Goal: Task Accomplishment & Management: Complete application form

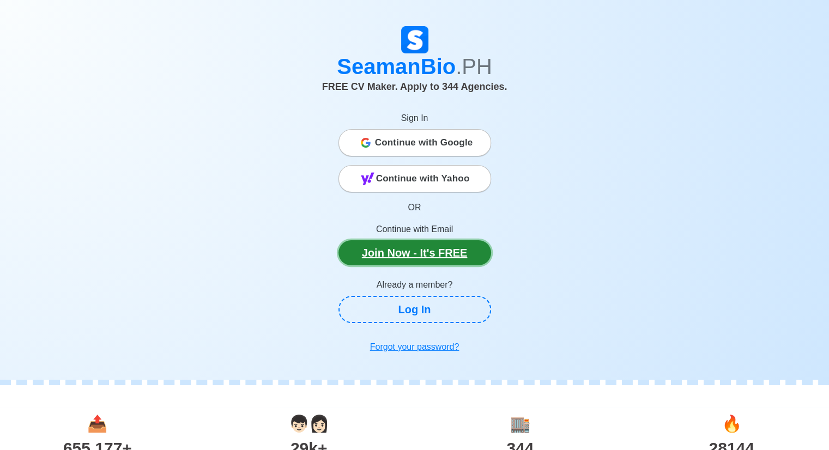
click at [409, 254] on link "Join Now - It's FREE" at bounding box center [414, 252] width 153 height 25
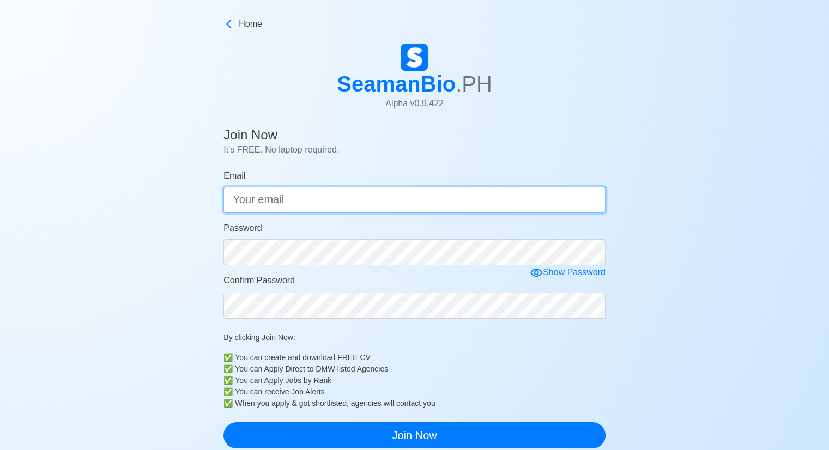
click at [305, 198] on input "Email" at bounding box center [414, 200] width 382 height 26
type input "[EMAIL_ADDRESS][DOMAIN_NAME]"
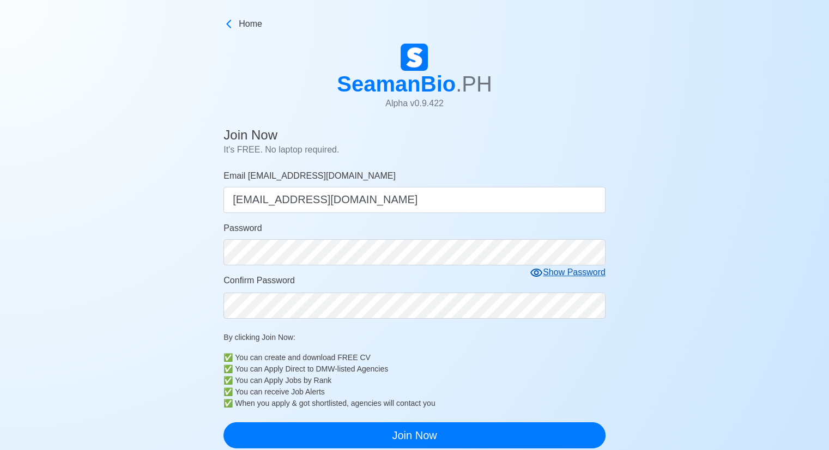
click at [535, 271] on icon at bounding box center [536, 273] width 12 height 8
click at [433, 349] on div "By clicking Join Now: ✅ You can create and download FREE CV ✅ You can Apply Dir…" at bounding box center [414, 370] width 382 height 77
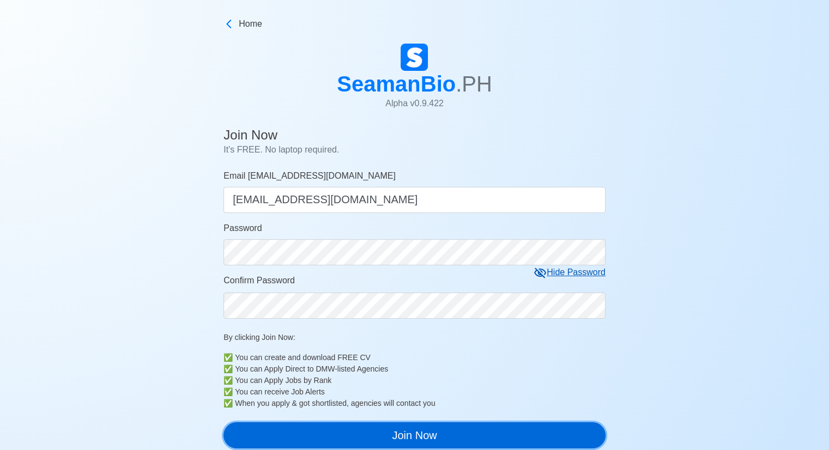
click at [405, 434] on button "Join Now" at bounding box center [414, 435] width 382 height 26
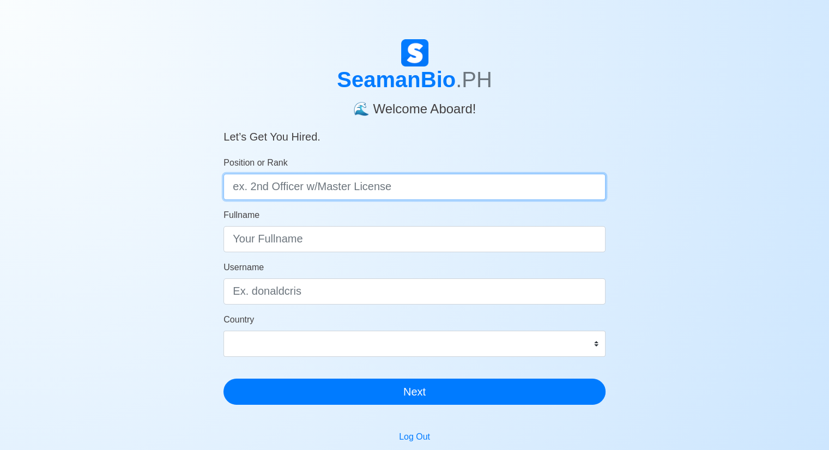
click at [457, 187] on input "Position or Rank" at bounding box center [414, 187] width 382 height 26
type input "c"
type input "butcher"
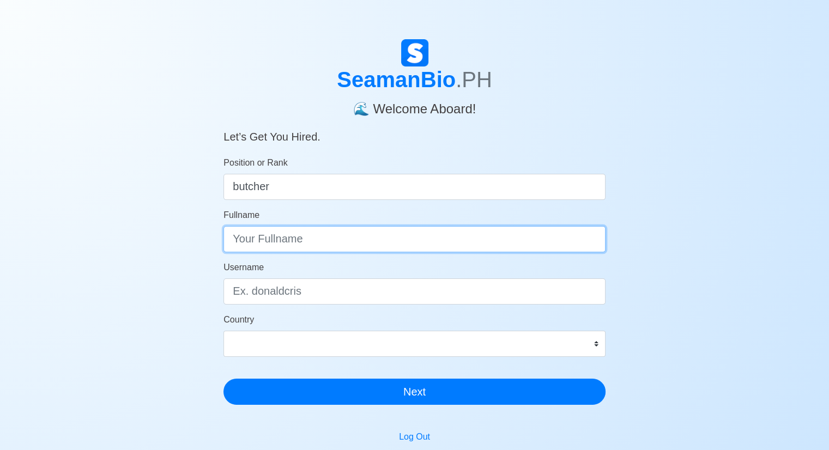
click at [332, 245] on input "Fullname" at bounding box center [414, 239] width 382 height 26
type input "edmond yaco"
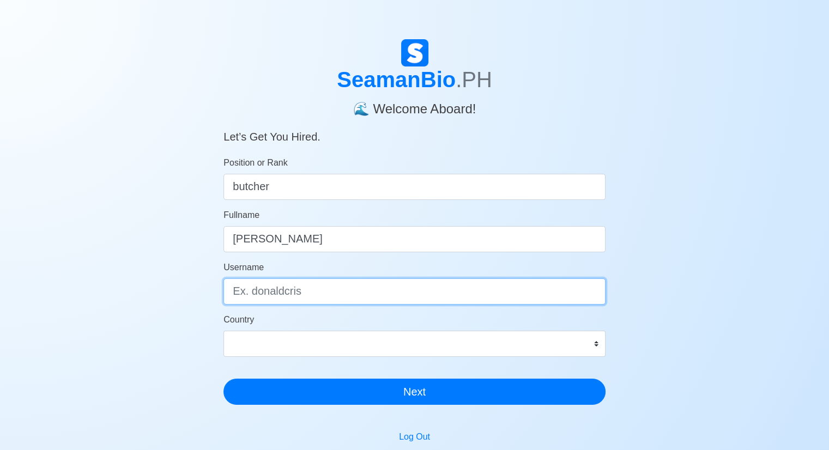
click at [323, 285] on input "Username" at bounding box center [414, 291] width 382 height 26
type input "mon"
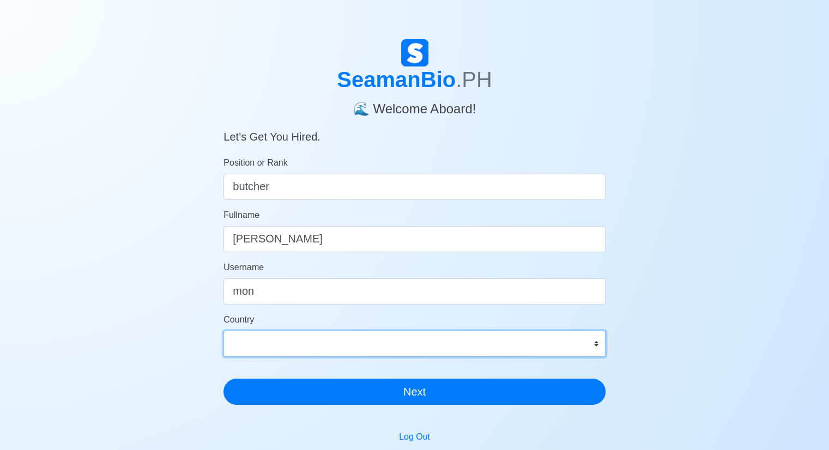
click at [373, 340] on select "Afghanistan Åland Islands Albania Algeria American Samoa Andorra Angola Anguill…" at bounding box center [414, 344] width 382 height 26
select select "PH"
click at [223, 331] on select "Afghanistan Åland Islands Albania Algeria American Samoa Andorra Angola Anguill…" at bounding box center [414, 344] width 382 height 26
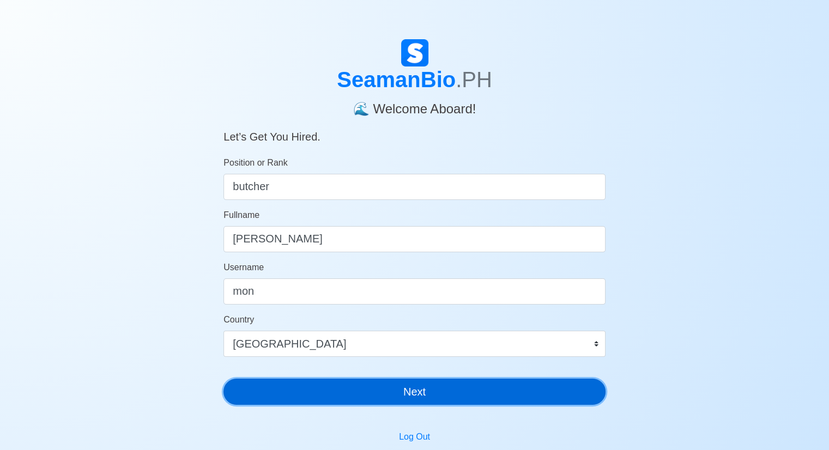
click at [385, 382] on button "Next" at bounding box center [414, 392] width 382 height 26
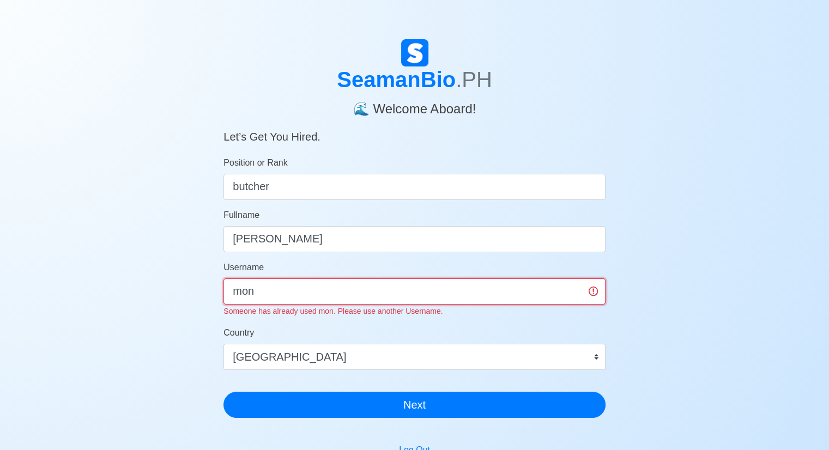
click at [258, 292] on input "mon" at bounding box center [414, 291] width 382 height 26
type input "m"
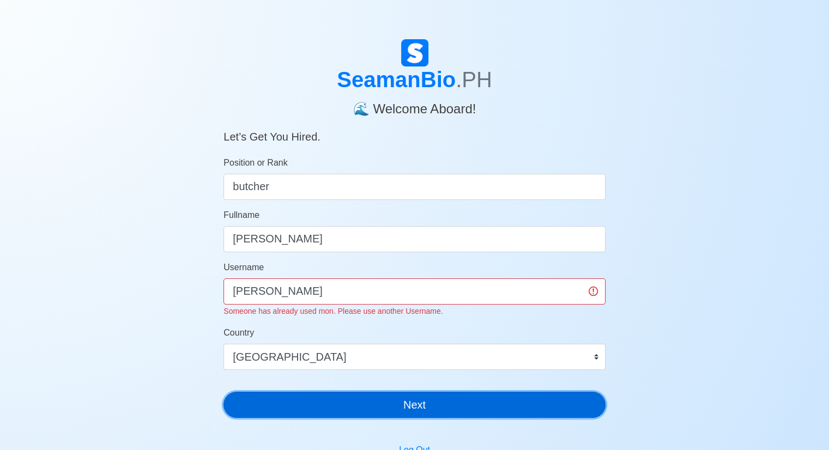
click at [323, 398] on button "Next" at bounding box center [414, 405] width 382 height 26
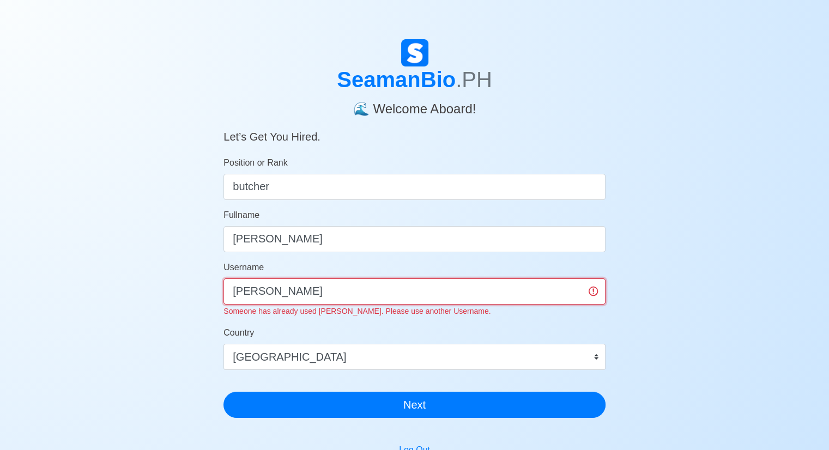
click at [280, 289] on input "edmond" at bounding box center [414, 291] width 382 height 26
type input "e"
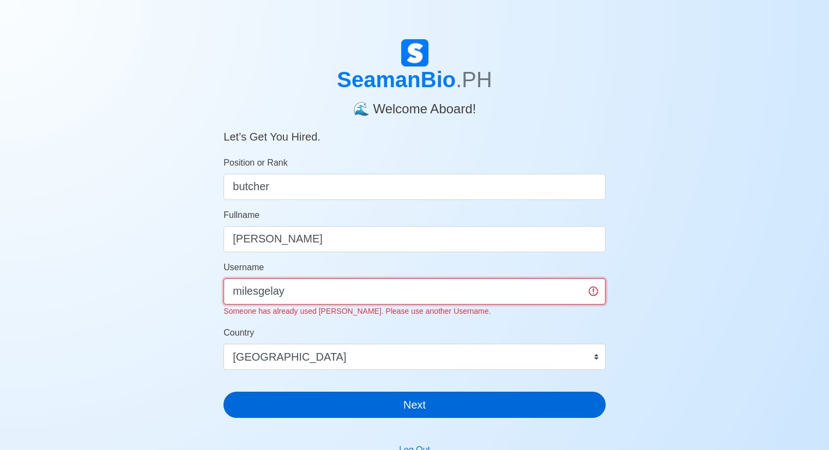
type input "milesgelay"
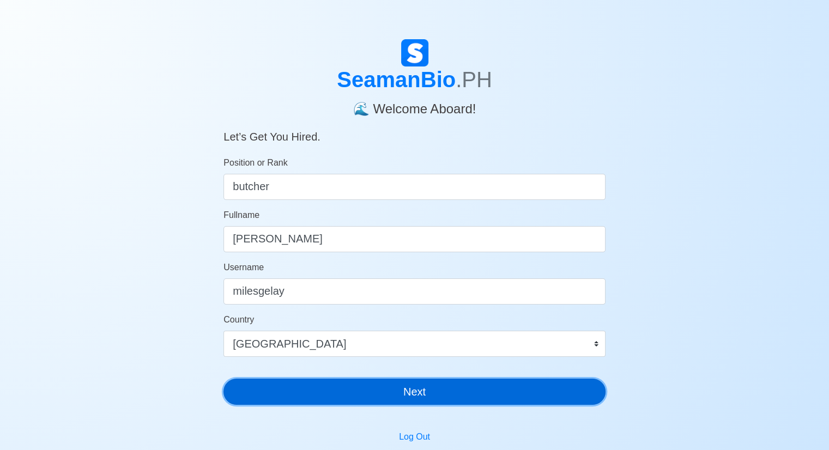
click at [373, 410] on div "SeamanBio .PH 🌊 Welcome Aboard! Let’s Get You Hired. Position or Rank butcher F…" at bounding box center [414, 226] width 382 height 374
click at [391, 391] on button "Next" at bounding box center [414, 392] width 382 height 26
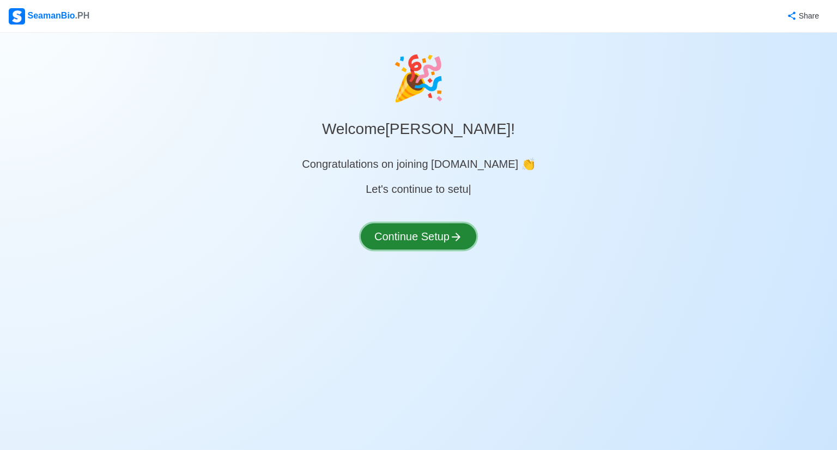
click at [406, 232] on button "Continue Setup" at bounding box center [419, 236] width 116 height 26
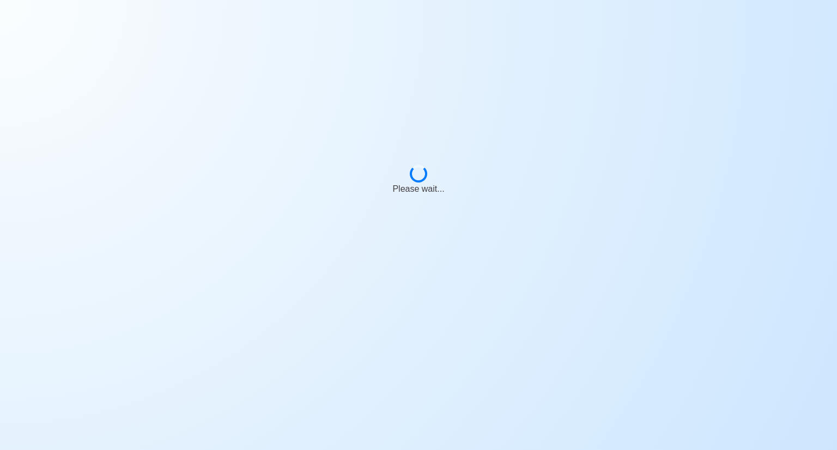
select select "Visible for Hiring"
select select "PH"
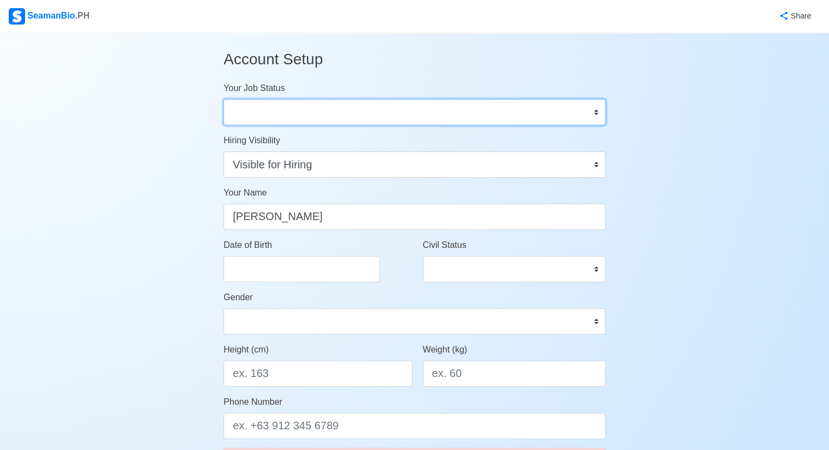
click at [440, 113] on select "Onboard Actively Looking for Job Not Looking for Job" at bounding box center [414, 112] width 382 height 26
select select "Actively Looking for Job"
click at [223, 99] on select "Onboard Actively Looking for Job Not Looking for Job" at bounding box center [414, 112] width 382 height 26
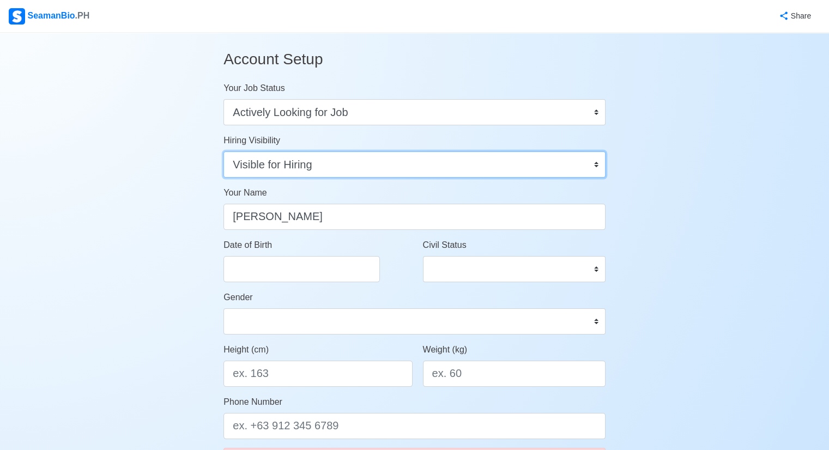
click at [590, 164] on select "Visible for Hiring Not Visible for Hiring" at bounding box center [414, 164] width 382 height 26
click at [223, 151] on select "Visible for Hiring Not Visible for Hiring" at bounding box center [414, 164] width 382 height 26
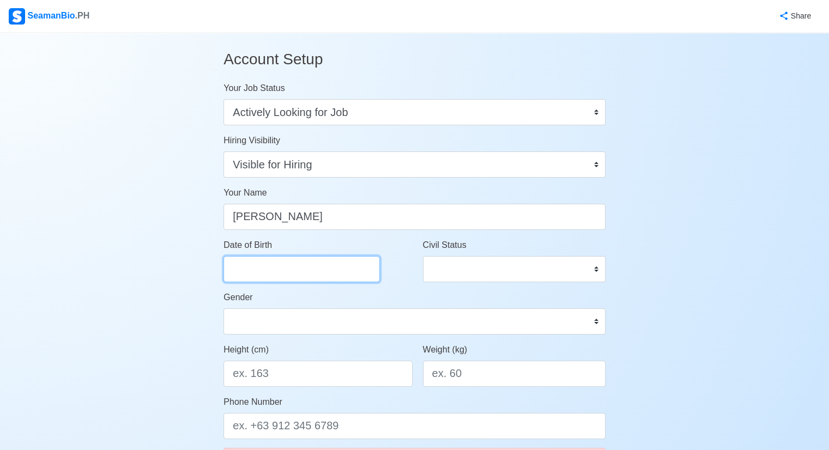
select select "****"
select select "*******"
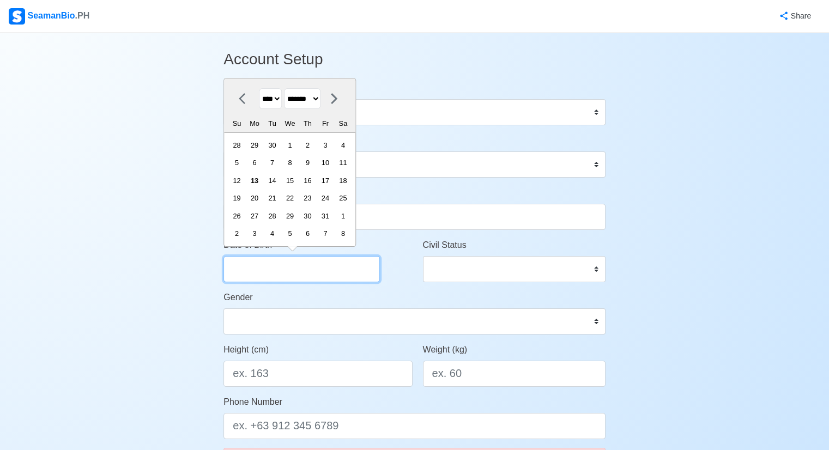
click at [317, 276] on input "Date of Birth" at bounding box center [301, 269] width 156 height 26
click at [282, 95] on select "**** **** **** **** **** **** **** **** **** **** **** **** **** **** **** ****…" at bounding box center [270, 98] width 23 height 21
select select "****"
click at [259, 89] on select "**** **** **** **** **** **** **** **** **** **** **** **** **** **** **** ****…" at bounding box center [270, 98] width 23 height 21
click at [320, 99] on select "******* ******** ***** ***** *** **** **** ****** ********* ******* ******** **…" at bounding box center [302, 98] width 37 height 21
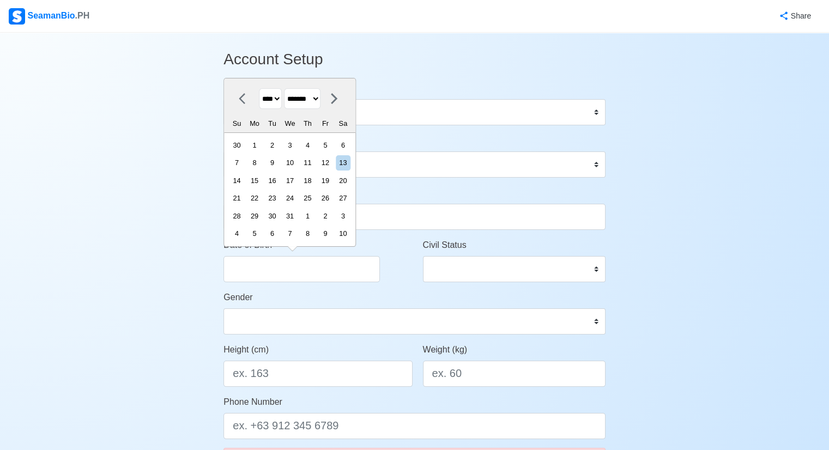
select select "****"
click at [288, 89] on select "******* ******** ***** ***** *** **** **** ****** ********* ******* ******** **…" at bounding box center [302, 98] width 37 height 21
click at [278, 199] on div "24" at bounding box center [272, 198] width 15 height 15
type input "07/24/1979"
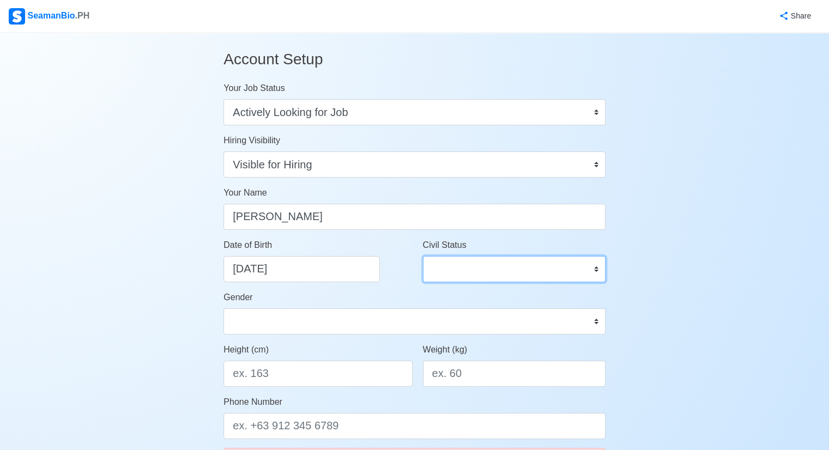
click at [445, 266] on select "Single Married Widowed Separated" at bounding box center [514, 269] width 183 height 26
select select "Married"
click at [423, 256] on select "Single Married Widowed Separated" at bounding box center [514, 269] width 183 height 26
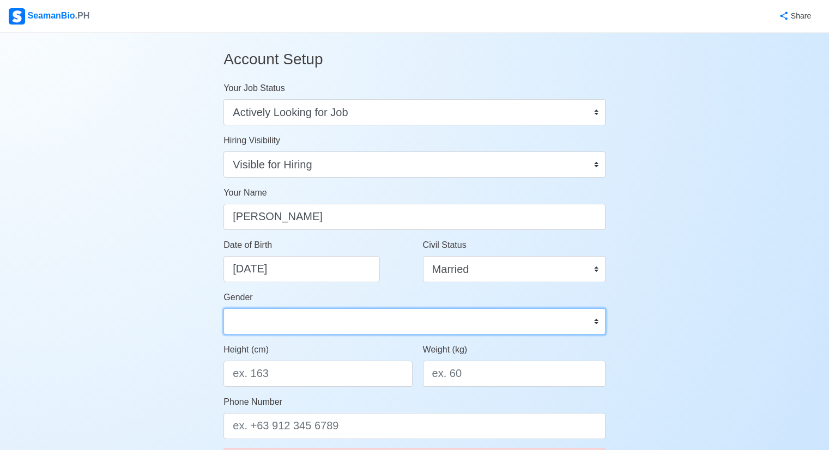
click at [372, 313] on select "Male Female" at bounding box center [414, 321] width 382 height 26
select select "[DEMOGRAPHIC_DATA]"
click at [223, 308] on select "Male Female" at bounding box center [414, 321] width 382 height 26
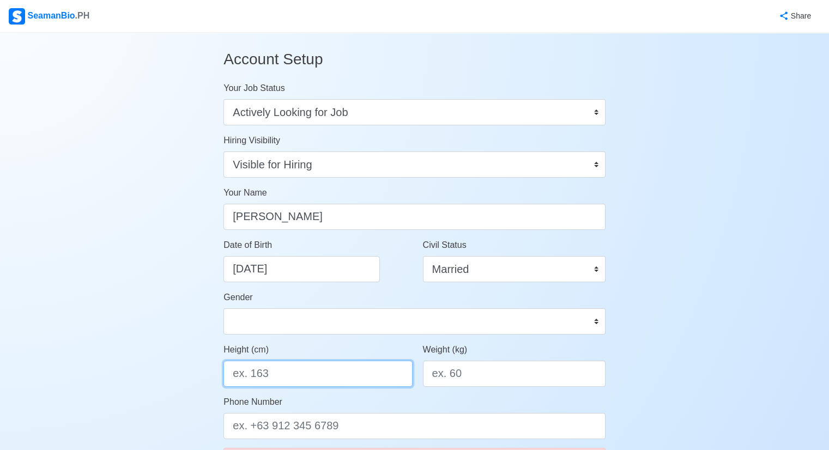
click at [338, 375] on input "Height (cm)" at bounding box center [317, 374] width 189 height 26
type input "177.8"
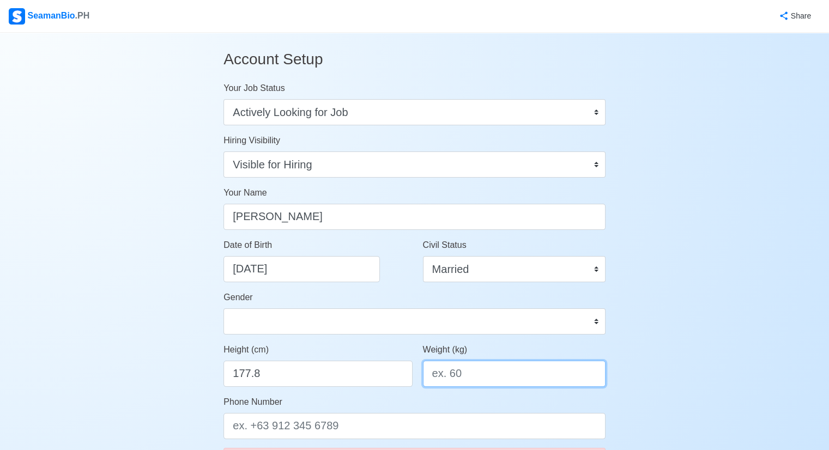
click at [463, 380] on input "Weight (kg)" at bounding box center [514, 374] width 183 height 26
type input "82kg"
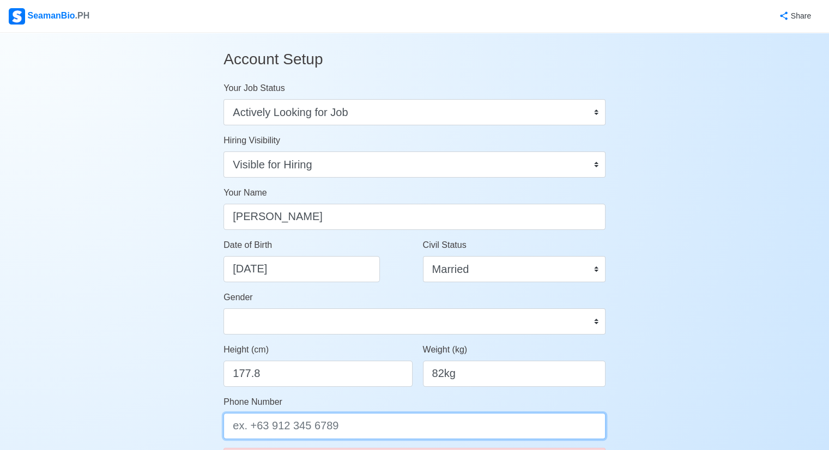
click at [458, 422] on input "Phone Number" at bounding box center [414, 426] width 382 height 26
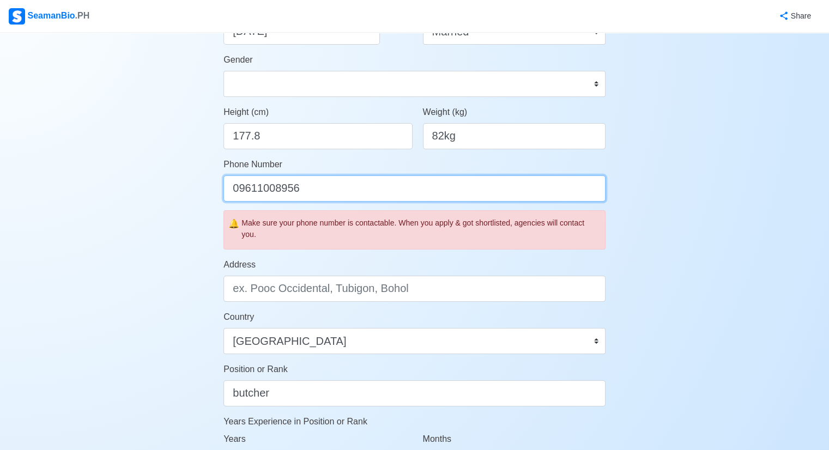
scroll to position [246, 0]
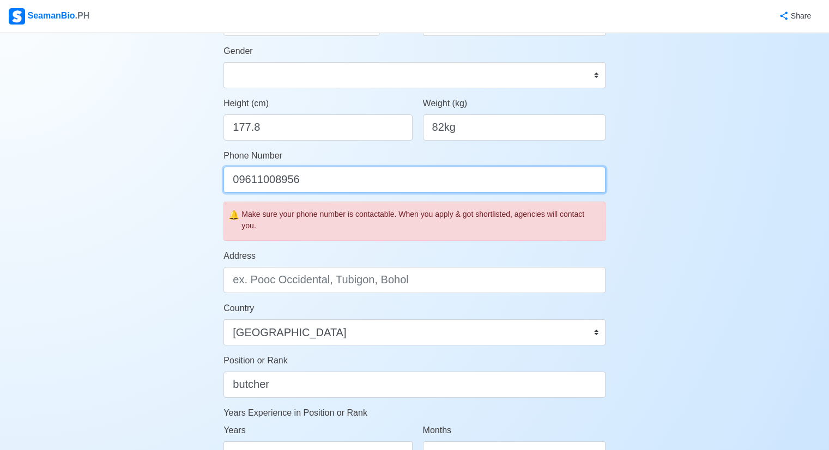
type input "09611008956"
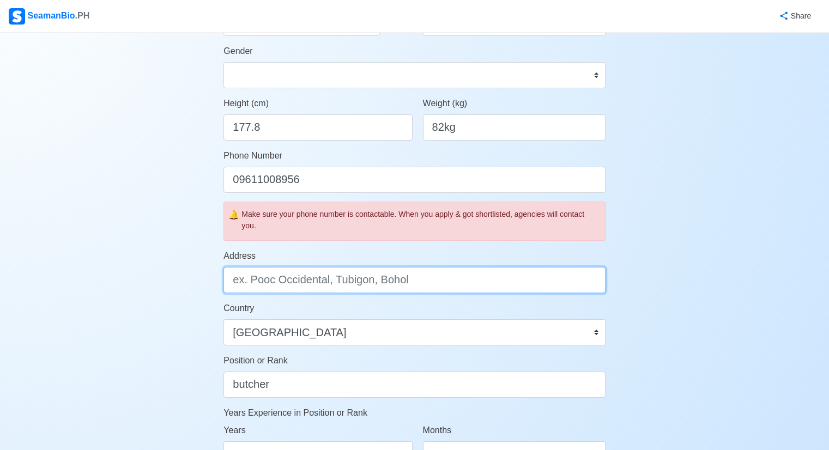
click at [453, 286] on input "Address" at bounding box center [414, 280] width 382 height 26
click at [294, 278] on input "blk 26 lot 33 elliston place,general trias cavite" at bounding box center [414, 280] width 382 height 26
click at [294, 278] on input "blk 26 lot 33 phase 7belliston place,general trias cavite" at bounding box center [414, 280] width 382 height 26
click at [339, 281] on input "blk 26 lot 33 phase 7belliston place,general trias cavite" at bounding box center [414, 280] width 382 height 26
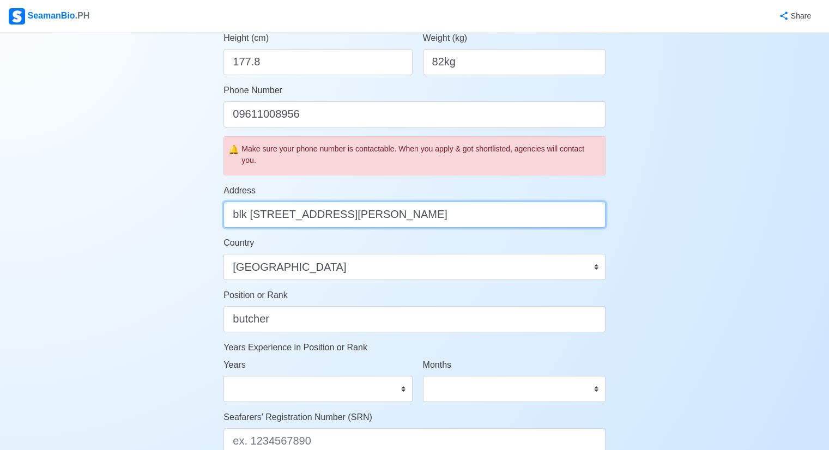
scroll to position [333, 0]
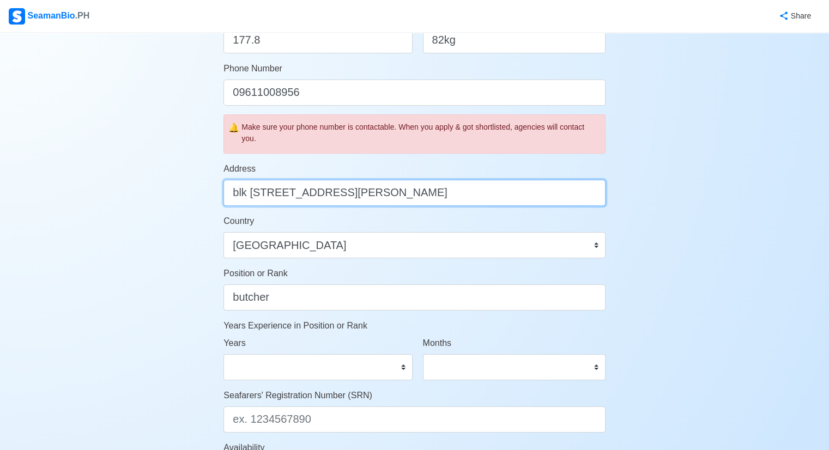
type input "blk 26 lot 33 phase 7b elliston place,general trias cavite"
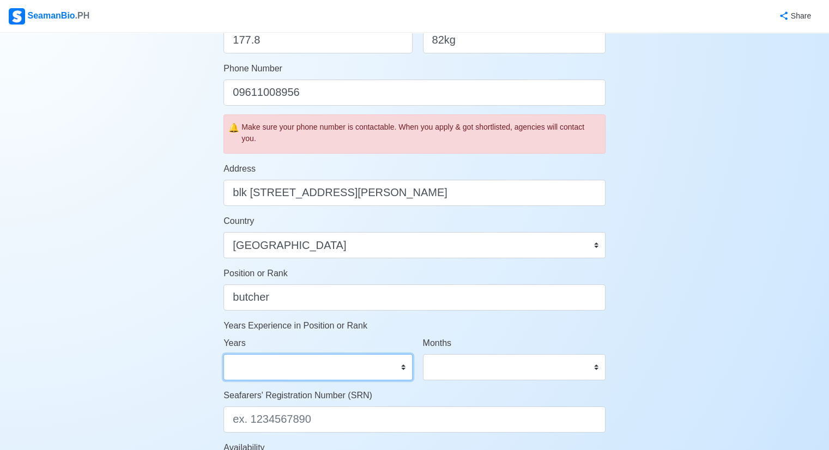
click at [401, 365] on select "0 1 2 3 4 5 6 7 8 9 10 11 12 13 14 15 16 17 18 19 20 21 22 23 24 25 26 27 28 29…" at bounding box center [317, 367] width 189 height 26
select select "15"
click at [223, 354] on select "0 1 2 3 4 5 6 7 8 9 10 11 12 13 14 15 16 17 18 19 20 21 22 23 24 25 26 27 28 29…" at bounding box center [317, 367] width 189 height 26
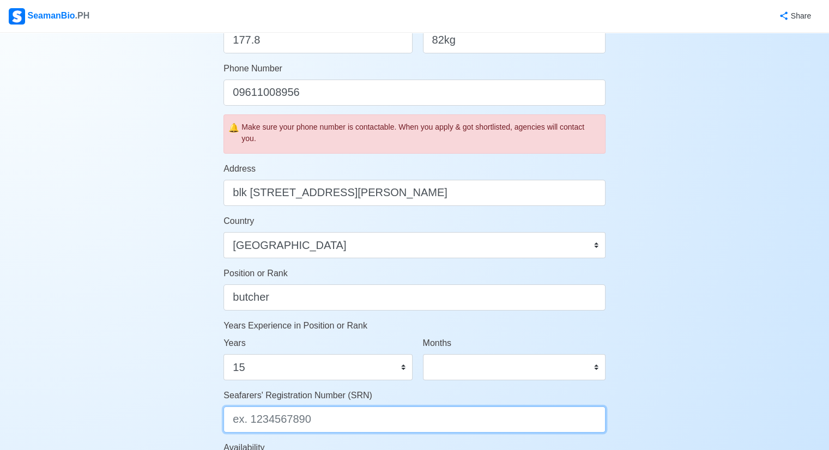
click at [424, 417] on input "Seafarers' Registration Number (SRN)" at bounding box center [414, 420] width 382 height 26
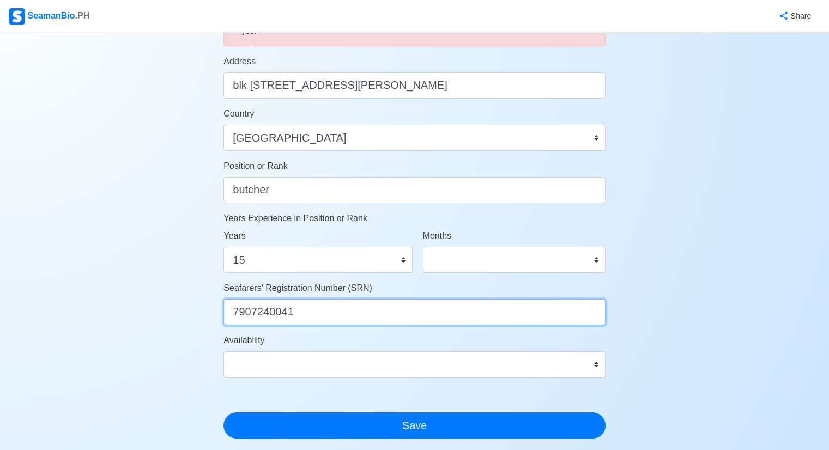
scroll to position [450, 0]
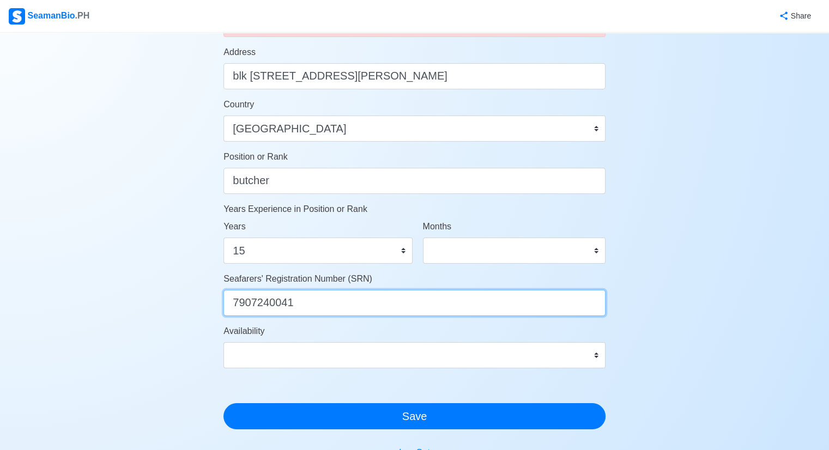
type input "7907240041"
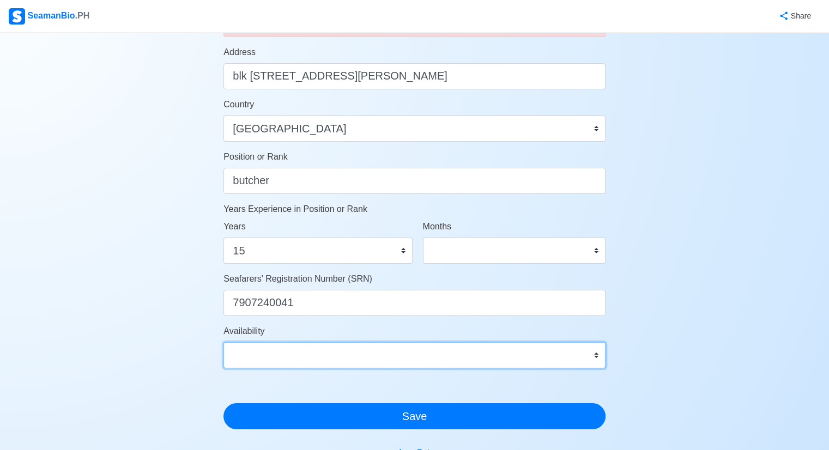
click at [595, 355] on select "Immediate Nov 2025 Dec 2025 Jan 2026 Feb 2026 Mar 2026 Apr 2026 May 2026 Jun 20…" at bounding box center [414, 355] width 382 height 26
select select "4102416000000"
click at [223, 342] on select "Immediate Nov 2025 Dec 2025 Jan 2026 Feb 2026 Mar 2026 Apr 2026 May 2026 Jun 20…" at bounding box center [414, 355] width 382 height 26
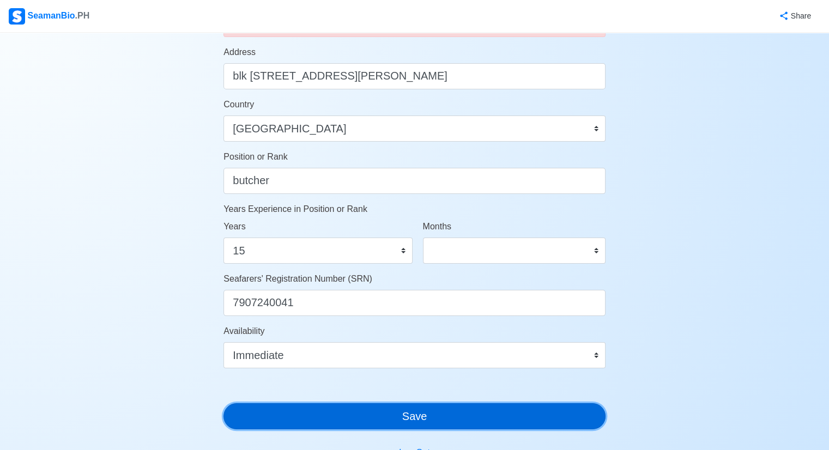
click at [421, 412] on button "Save" at bounding box center [414, 416] width 382 height 26
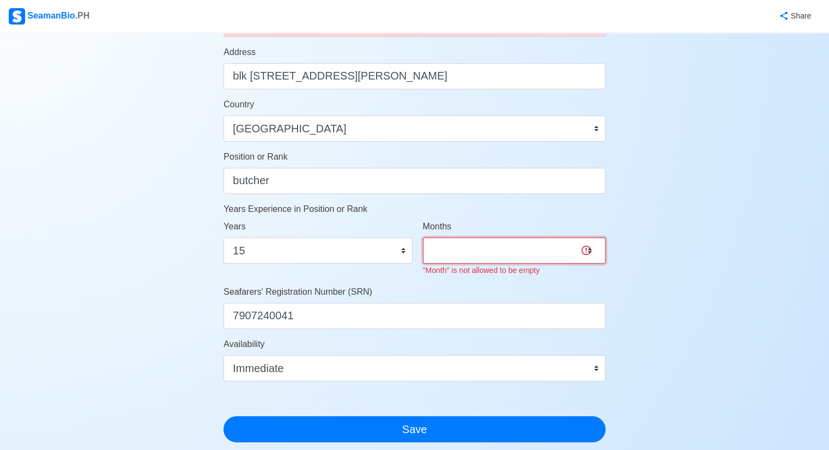
click at [433, 247] on select "0 1 2 3 4 5 6 7 8 9 10 11" at bounding box center [514, 251] width 183 height 26
select select "2"
click at [423, 238] on select "0 1 2 3 4 5 6 7 8 9 10 11" at bounding box center [514, 251] width 183 height 26
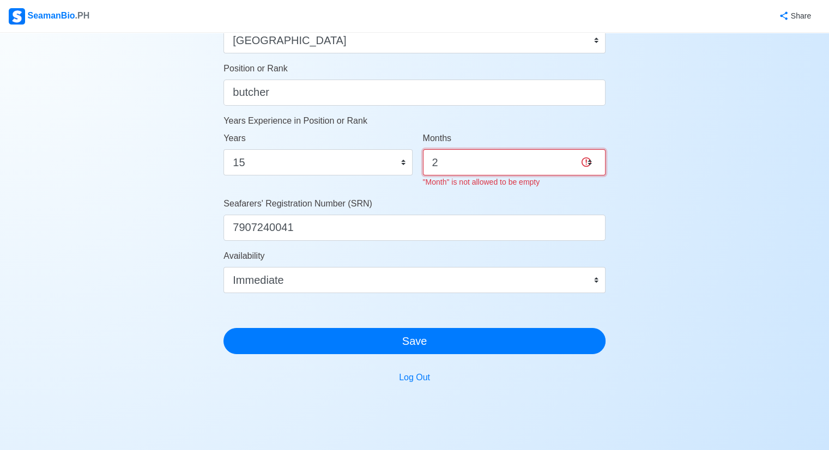
scroll to position [559, 0]
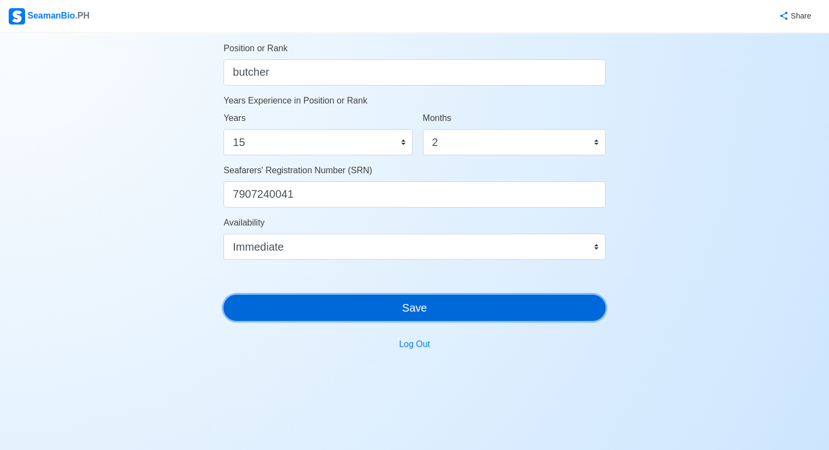
click at [453, 307] on button "Save" at bounding box center [414, 308] width 382 height 26
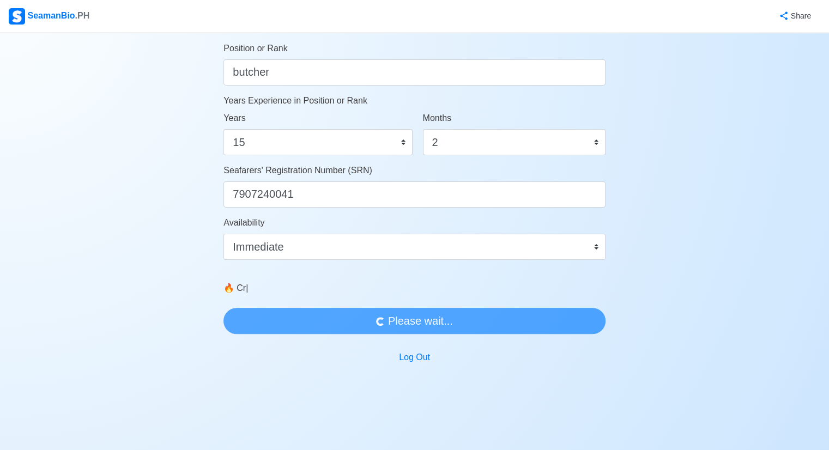
scroll to position [0, 0]
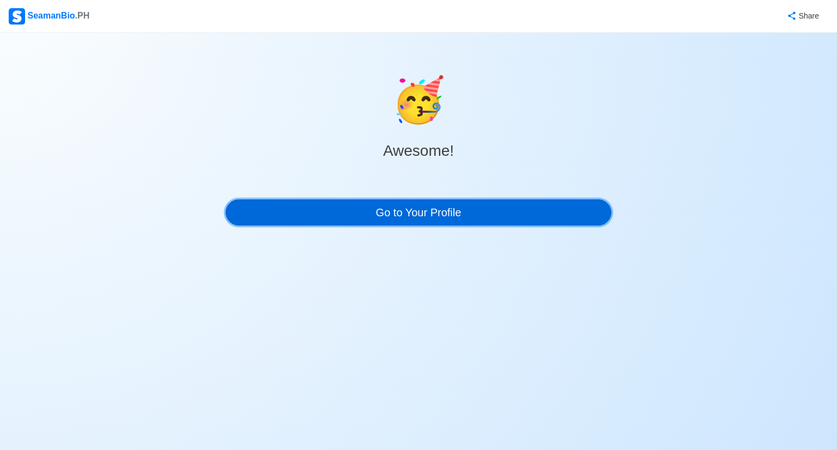
click at [422, 210] on link "Go to Your Profile" at bounding box center [419, 212] width 386 height 26
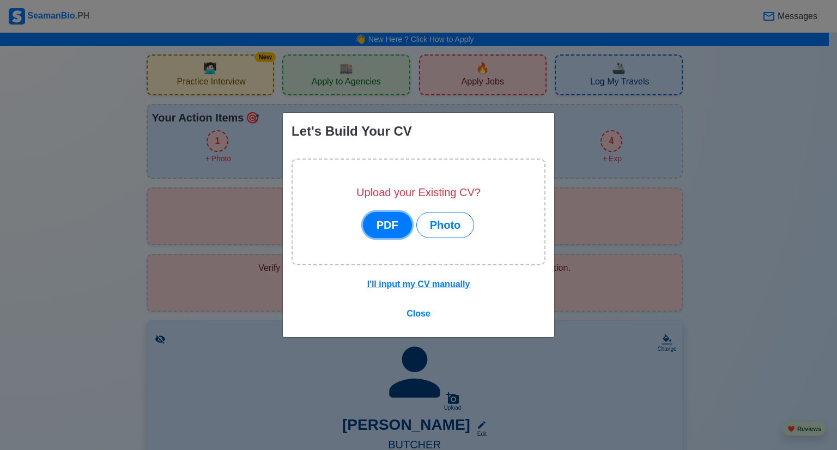
click at [392, 228] on button "PDF" at bounding box center [387, 225] width 49 height 26
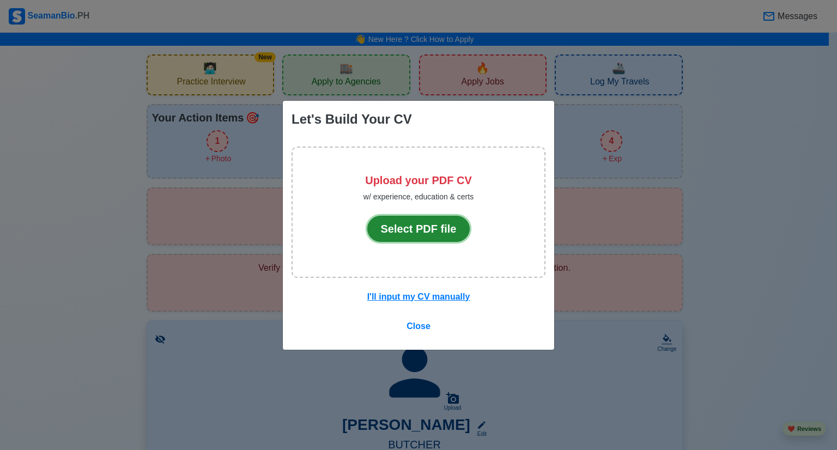
click at [403, 227] on button "Select PDF file" at bounding box center [418, 229] width 103 height 26
click at [419, 326] on span "Close" at bounding box center [419, 325] width 24 height 9
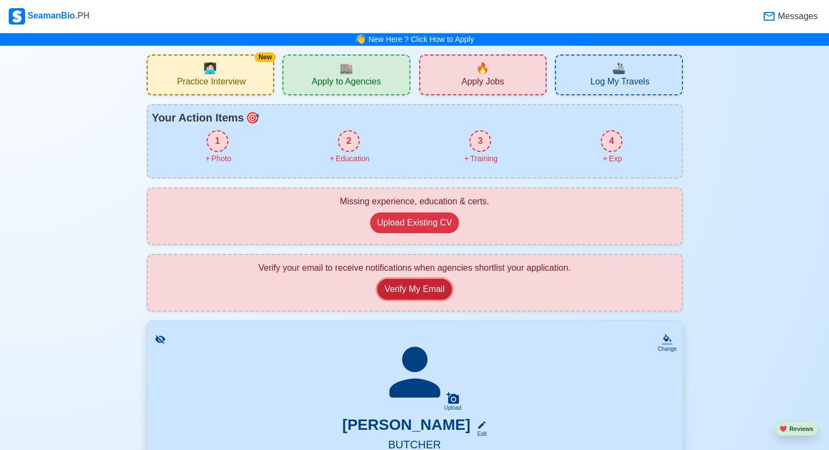
click at [425, 288] on button "Verify My Email" at bounding box center [414, 289] width 74 height 21
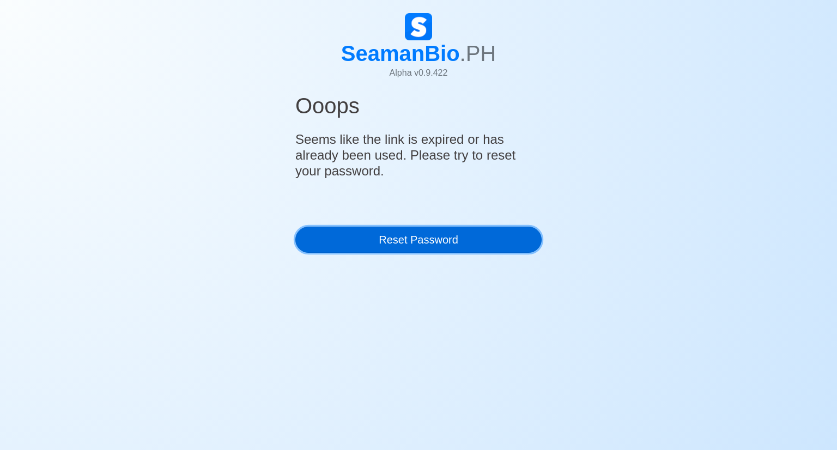
click at [383, 236] on link "Reset Password" at bounding box center [418, 240] width 246 height 26
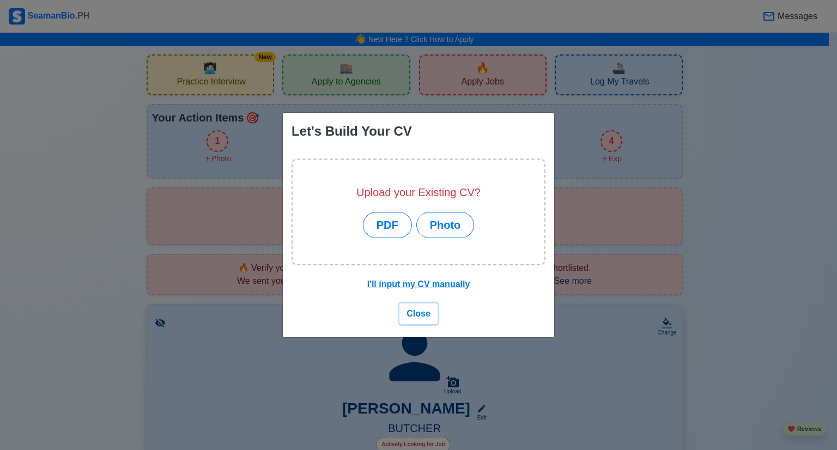
click at [421, 313] on span "Close" at bounding box center [419, 313] width 24 height 9
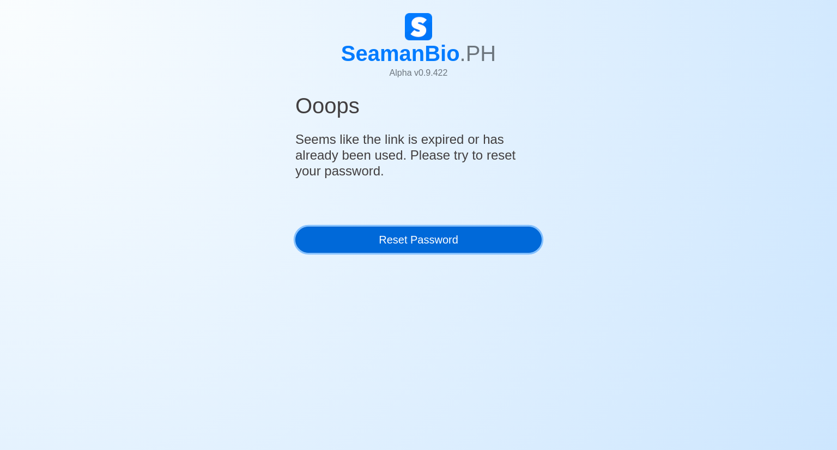
click at [436, 239] on link "Reset Password" at bounding box center [418, 240] width 246 height 26
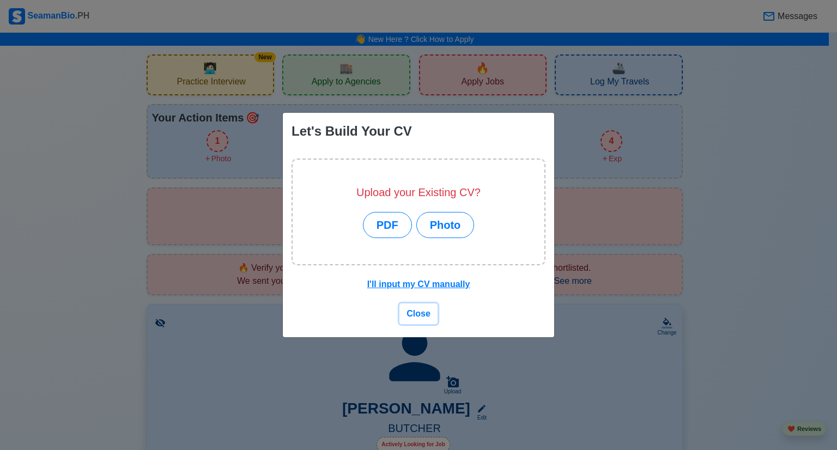
click at [421, 311] on span "Close" at bounding box center [419, 313] width 24 height 9
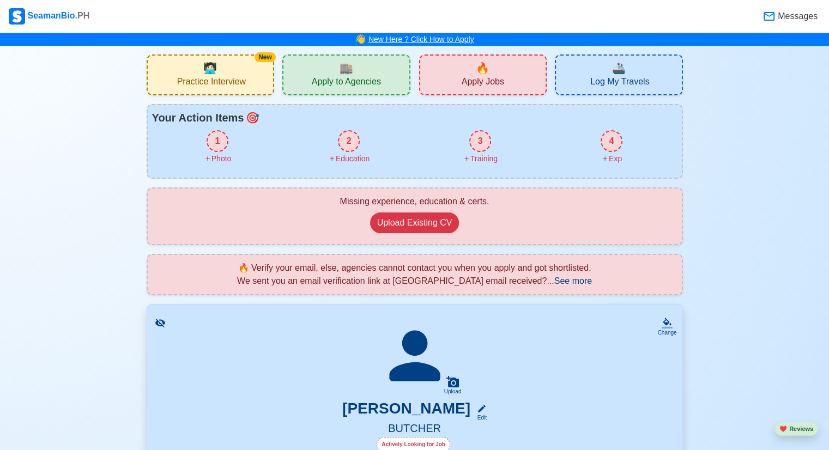
click at [390, 37] on link "New Here ? Click How to Apply" at bounding box center [421, 39] width 106 height 9
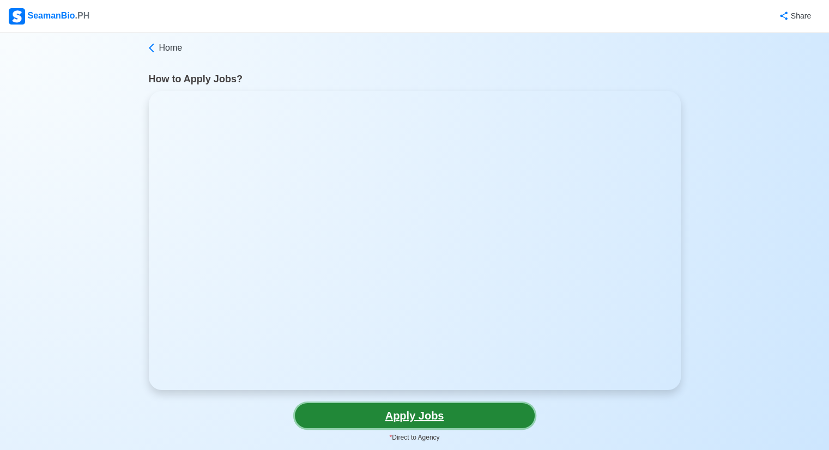
click at [444, 407] on link "Apply Jobs" at bounding box center [415, 415] width 240 height 25
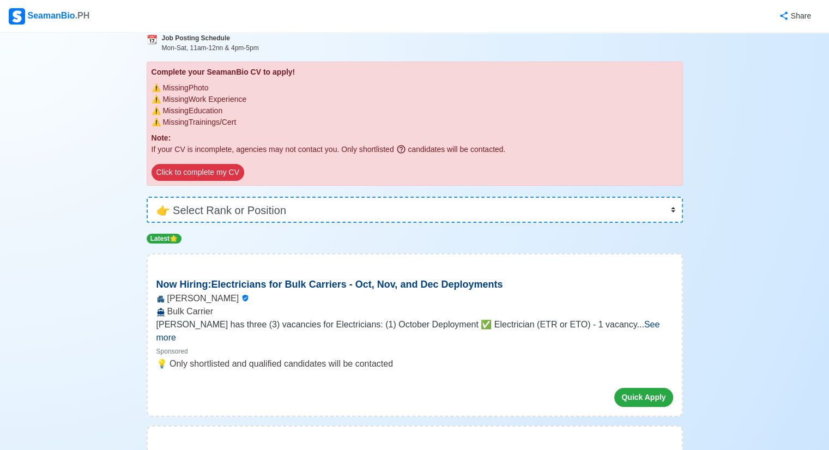
scroll to position [87, 0]
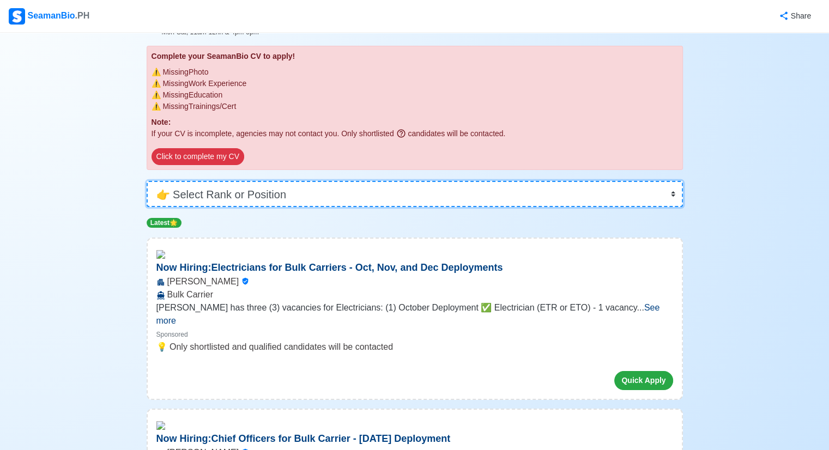
click at [364, 192] on select "👉 Select Rank or Position Master Chief Officer 2nd Officer 3rd Officer Junior O…" at bounding box center [415, 194] width 536 height 26
select select "Bosun"
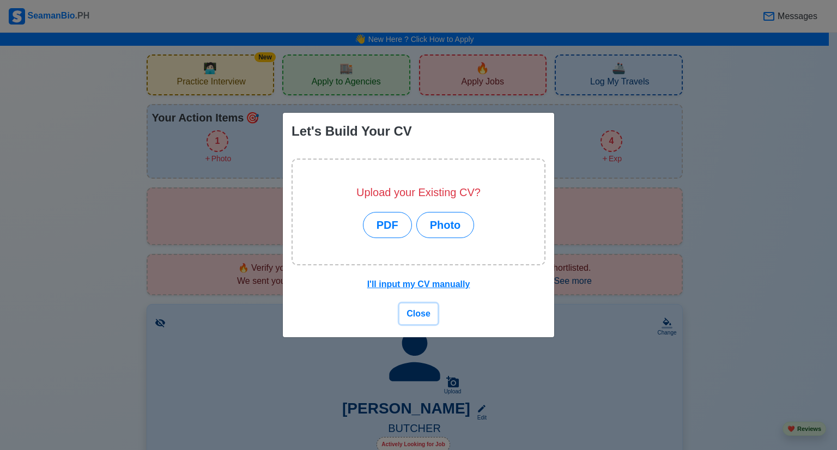
click at [423, 313] on span "Close" at bounding box center [419, 313] width 24 height 9
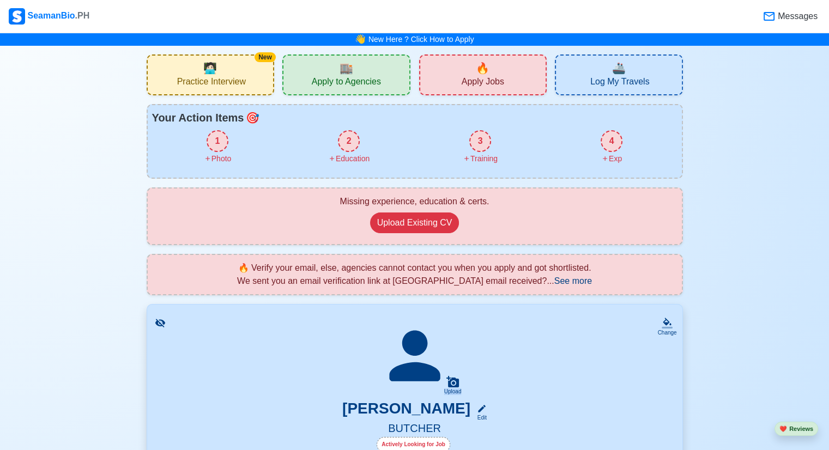
click at [423, 313] on div "Change Upload EDMOND YACO Edit BUTCHER Actively Looking for Job (15 yrs 2 mos e…" at bounding box center [415, 452] width 536 height 297
click at [340, 83] on span "Apply to Agencies" at bounding box center [346, 83] width 69 height 14
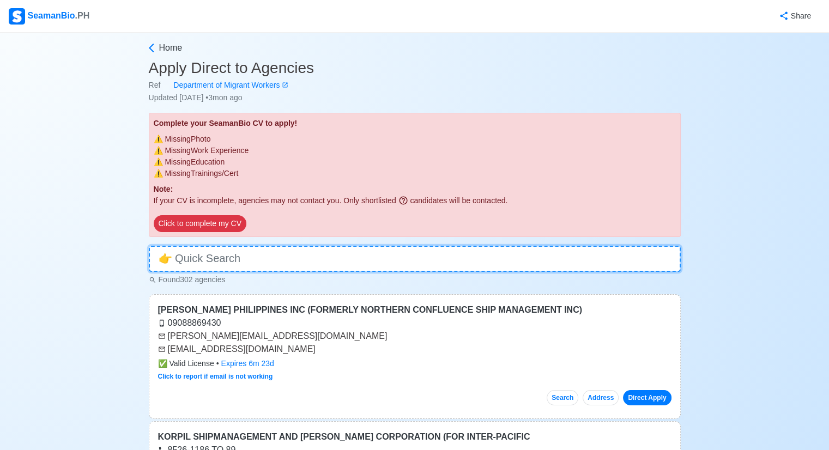
click at [272, 252] on input at bounding box center [415, 259] width 532 height 26
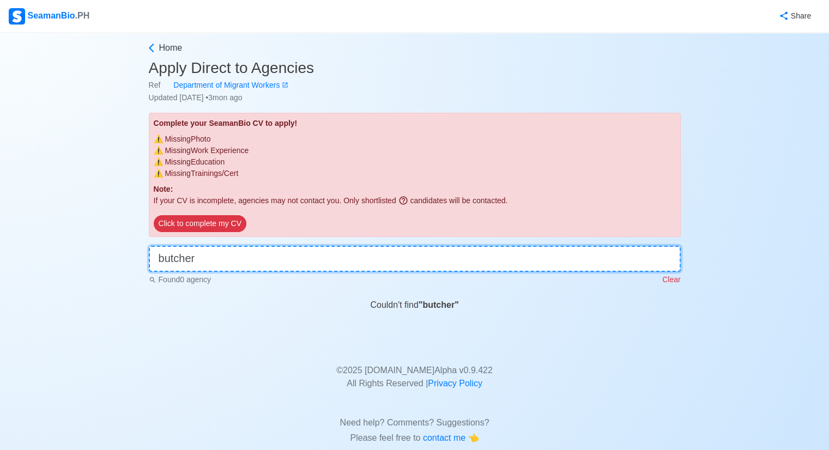
type input "butcher"
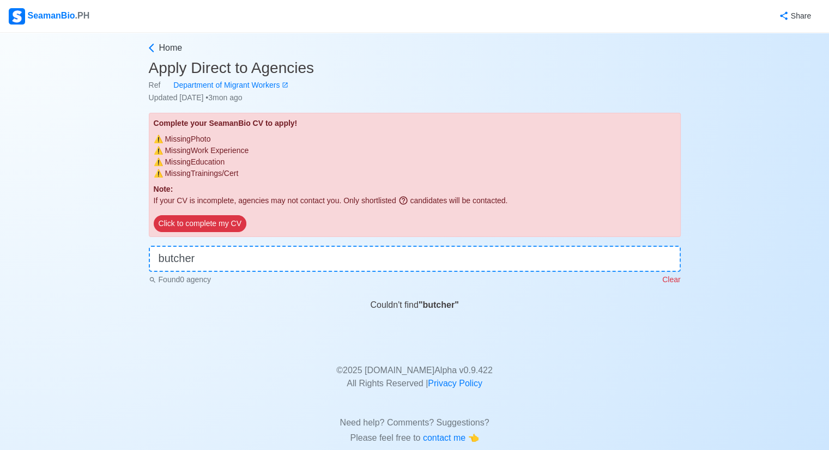
click at [672, 278] on p "Clear" at bounding box center [671, 279] width 18 height 11
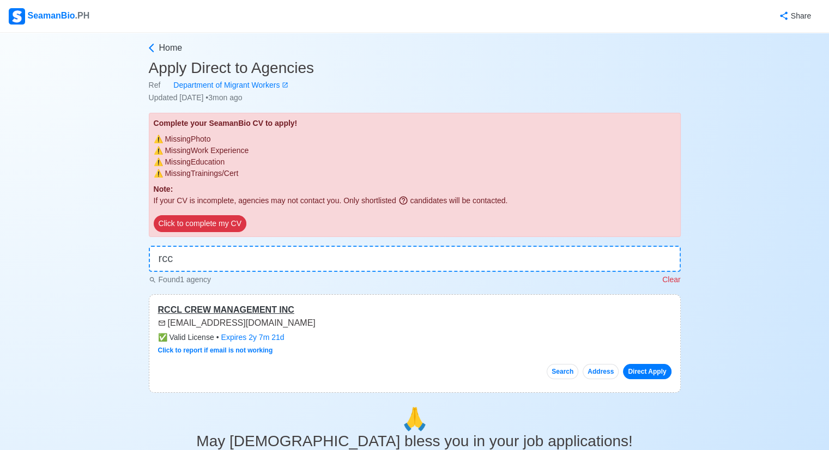
click at [229, 311] on div "RCCL CREW MANAGEMENT INC" at bounding box center [414, 310] width 513 height 13
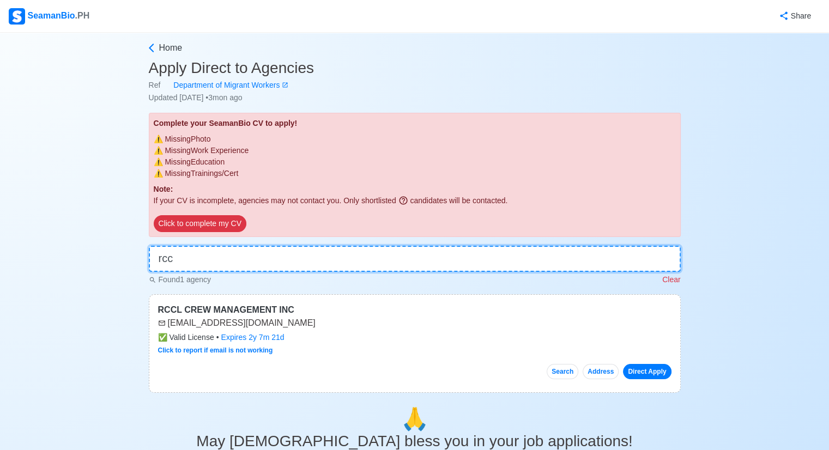
click at [201, 264] on input "rcc" at bounding box center [415, 259] width 532 height 26
type input "r"
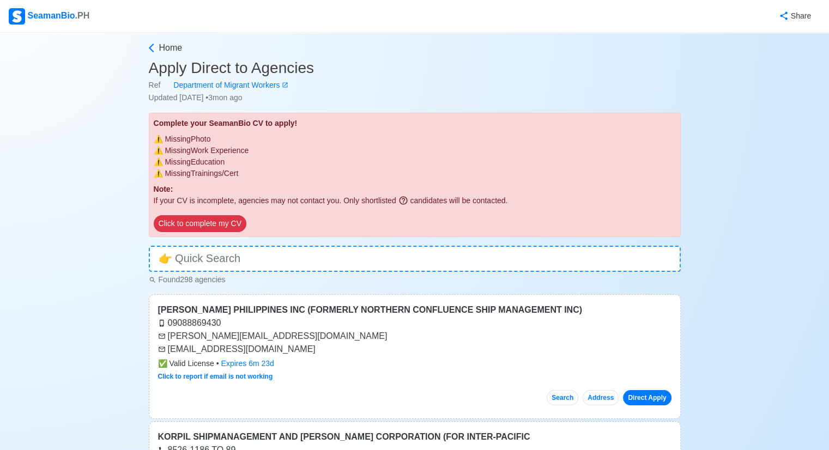
click at [176, 43] on span "Home" at bounding box center [170, 47] width 23 height 13
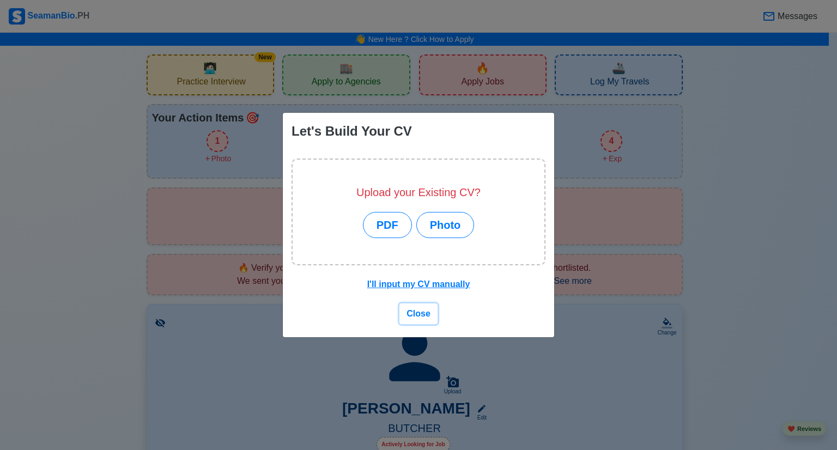
click at [416, 313] on span "Close" at bounding box center [419, 313] width 24 height 9
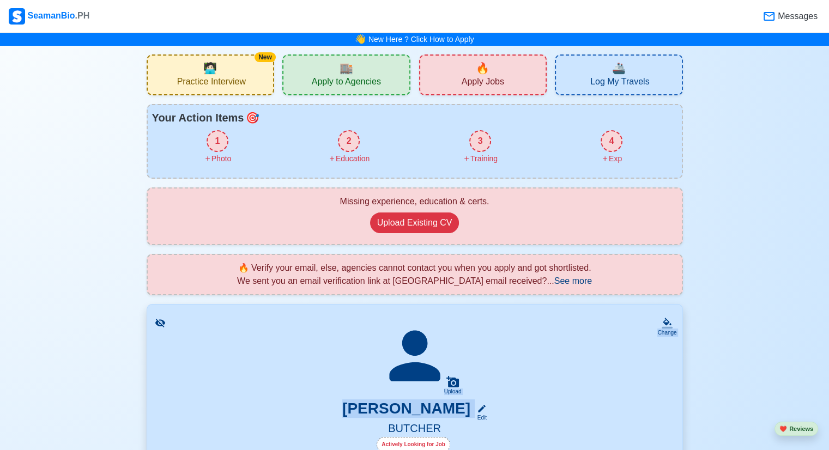
drag, startPoint x: 833, startPoint y: 447, endPoint x: 706, endPoint y: 286, distance: 204.9
click at [489, 78] on span "Apply Jobs" at bounding box center [483, 83] width 43 height 14
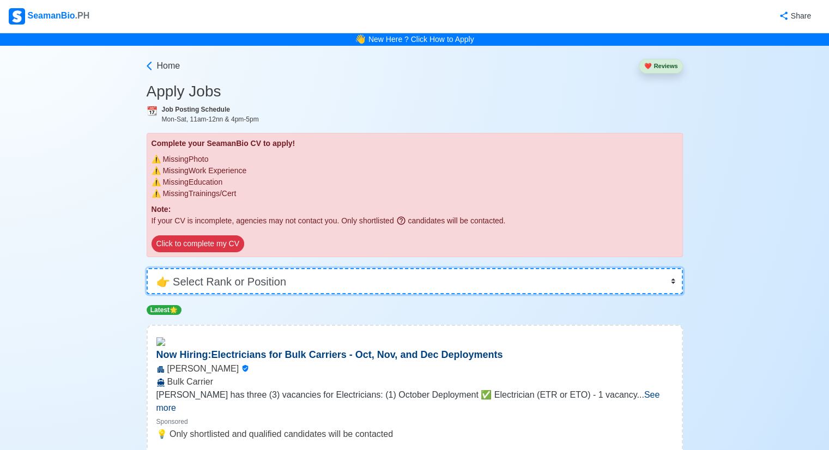
click at [328, 284] on select "👉 Select Rank or Position Master Chief Officer 2nd Officer 3rd Officer Junior O…" at bounding box center [415, 281] width 536 height 26
select select "2nd Officer"
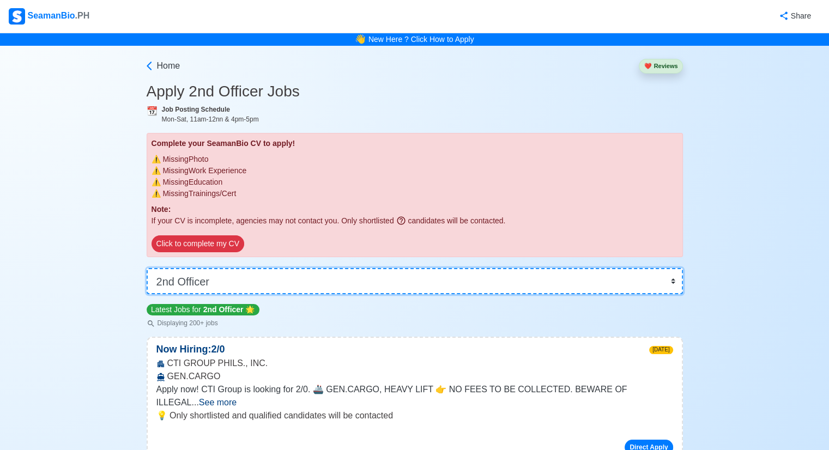
click at [673, 284] on select "👉 Select Rank or Position Master Chief Officer 2nd Officer 3rd Officer Junior O…" at bounding box center [415, 281] width 536 height 26
click at [168, 65] on span "Home" at bounding box center [168, 65] width 23 height 13
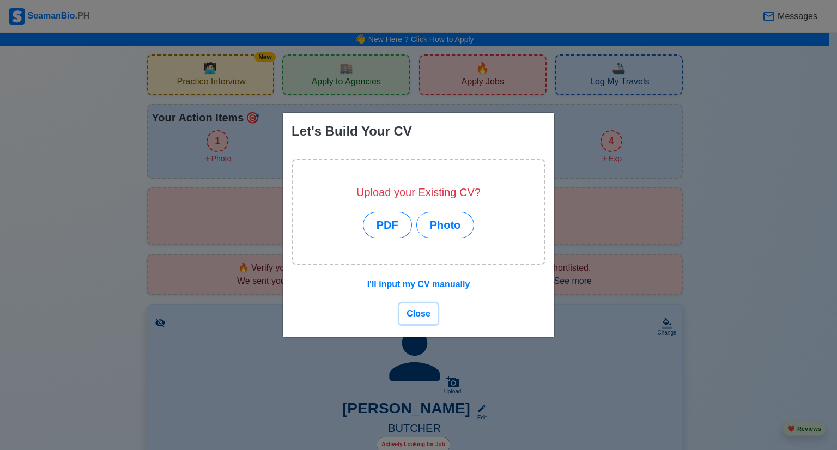
click at [421, 312] on span "Close" at bounding box center [419, 313] width 24 height 9
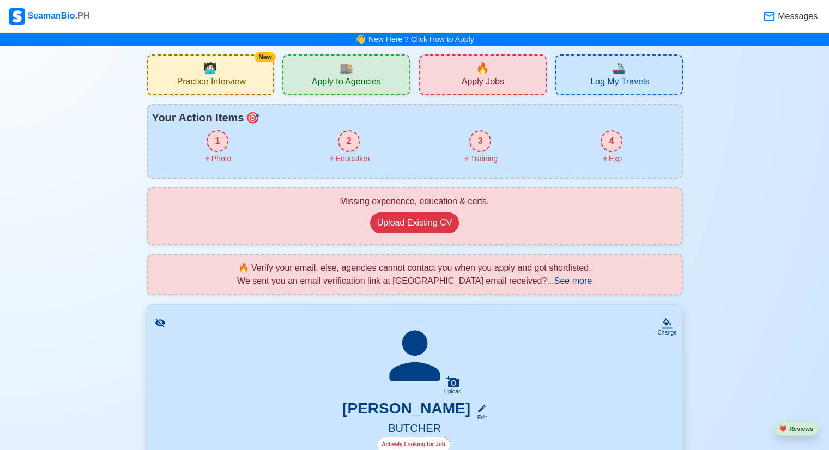
click at [474, 76] on span "Apply Jobs" at bounding box center [483, 83] width 43 height 14
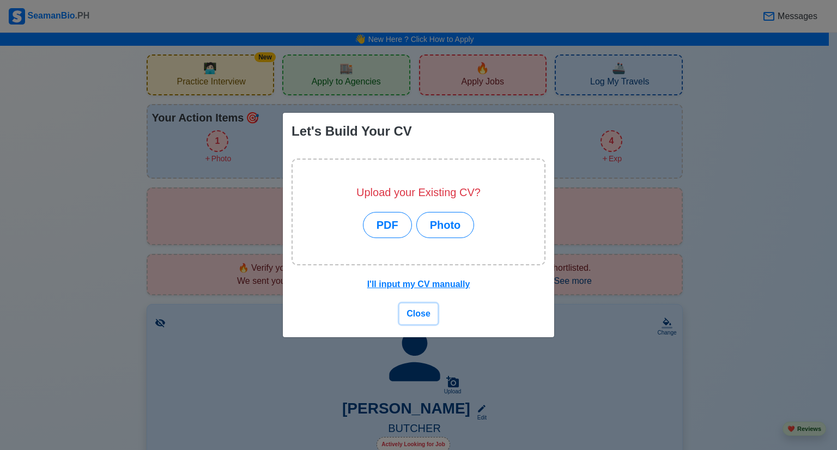
click at [414, 311] on span "Close" at bounding box center [419, 313] width 24 height 9
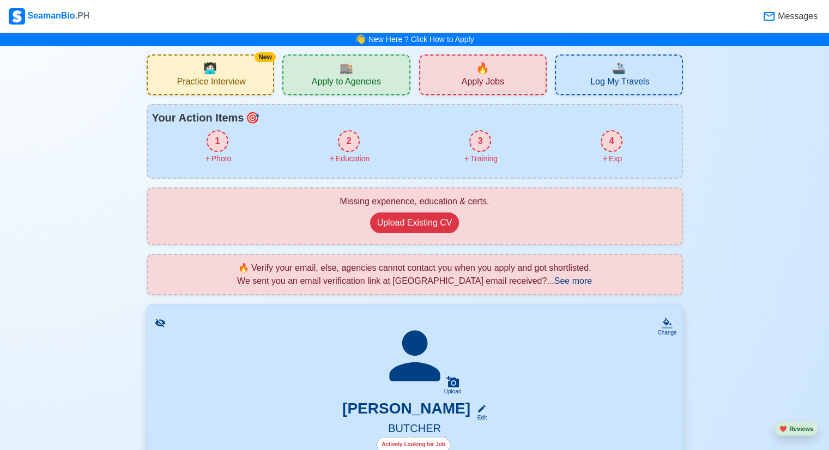
click at [573, 277] on span "See more" at bounding box center [573, 280] width 38 height 9
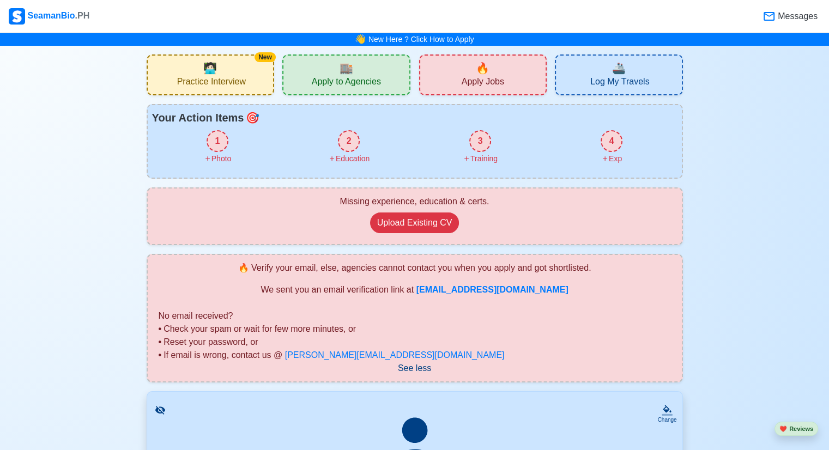
click at [772, 14] on icon at bounding box center [768, 16] width 13 height 13
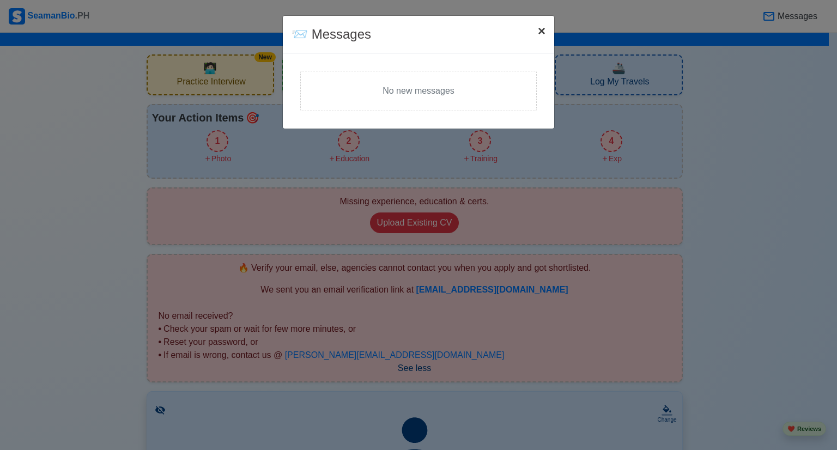
click at [540, 32] on span "×" at bounding box center [542, 30] width 8 height 15
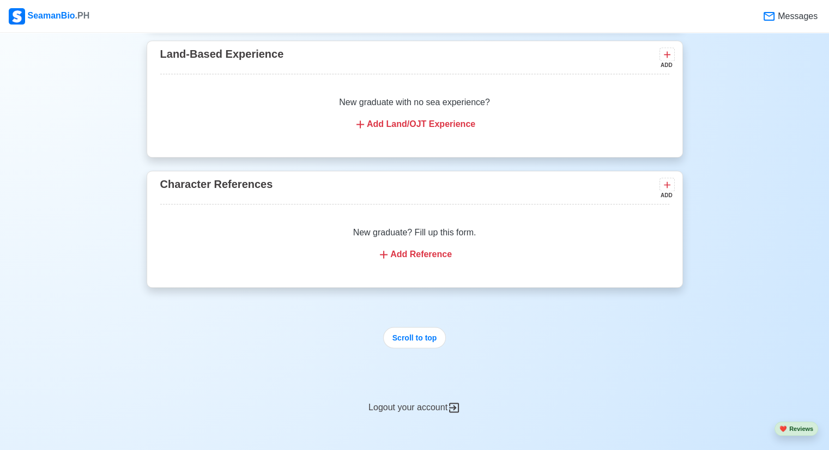
scroll to position [1780, 0]
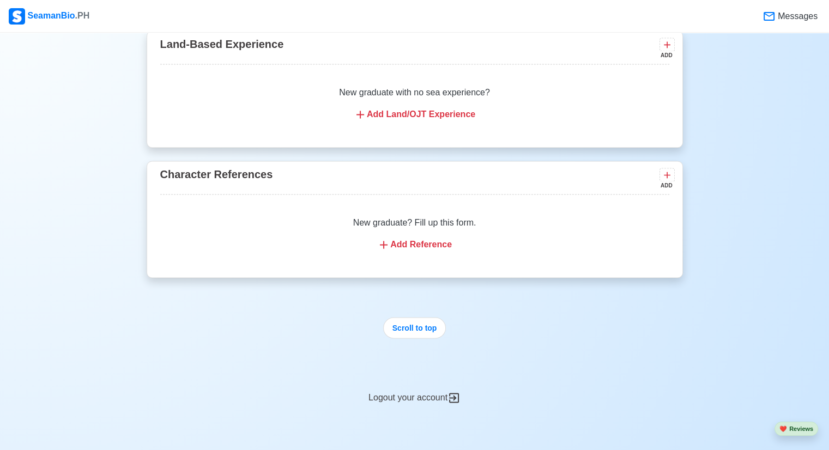
click at [434, 395] on div "Logout your account" at bounding box center [415, 391] width 536 height 27
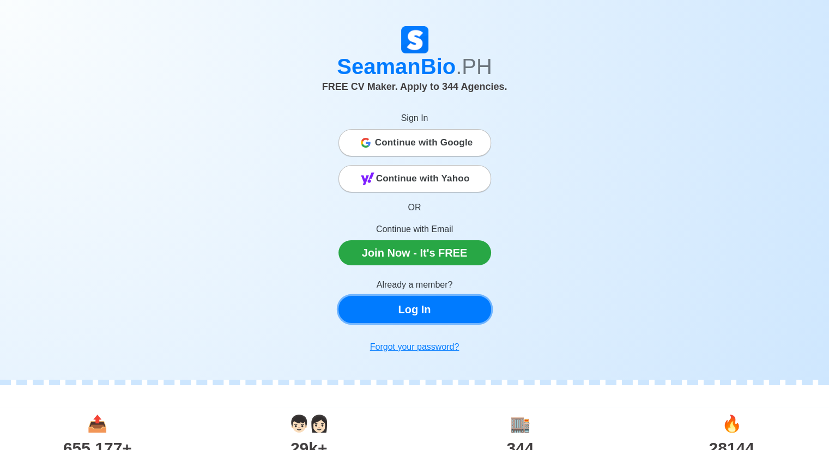
click at [409, 310] on link "Log In" at bounding box center [414, 309] width 153 height 27
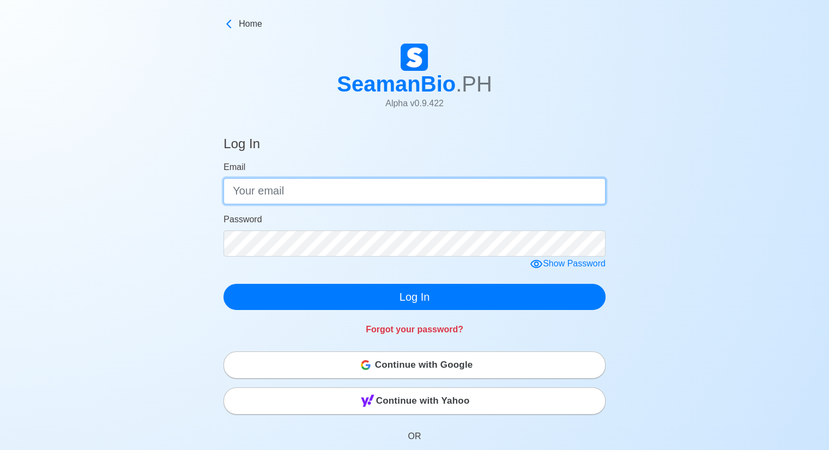
type input "[EMAIL_ADDRESS][DOMAIN_NAME]"
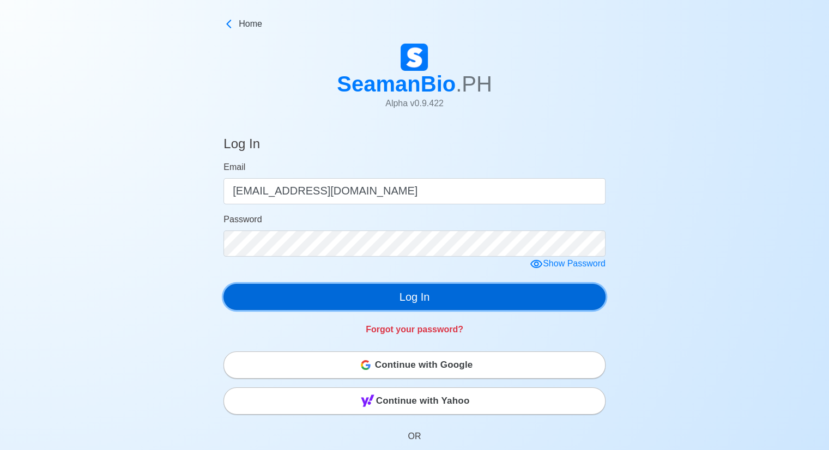
click at [401, 301] on button "Log In" at bounding box center [414, 297] width 382 height 26
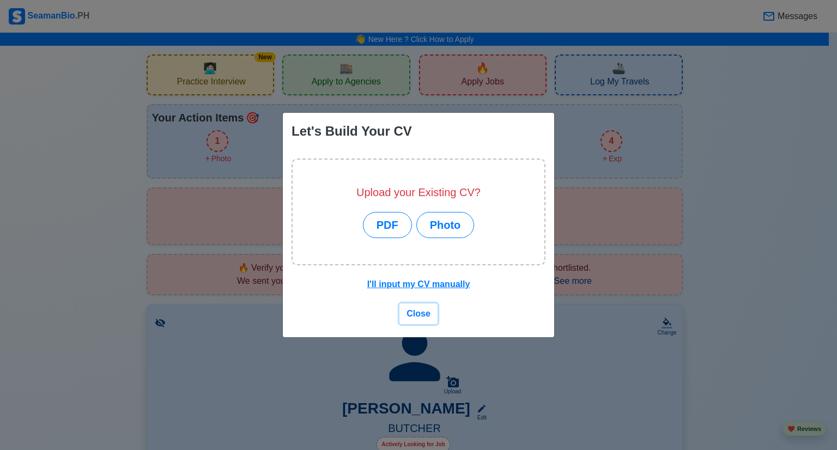
click at [416, 313] on span "Close" at bounding box center [419, 313] width 24 height 9
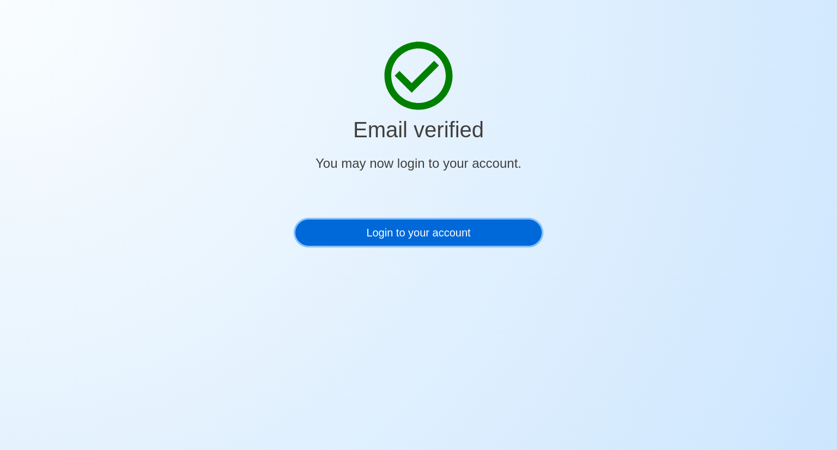
click at [412, 234] on link "Login to your account" at bounding box center [418, 233] width 246 height 26
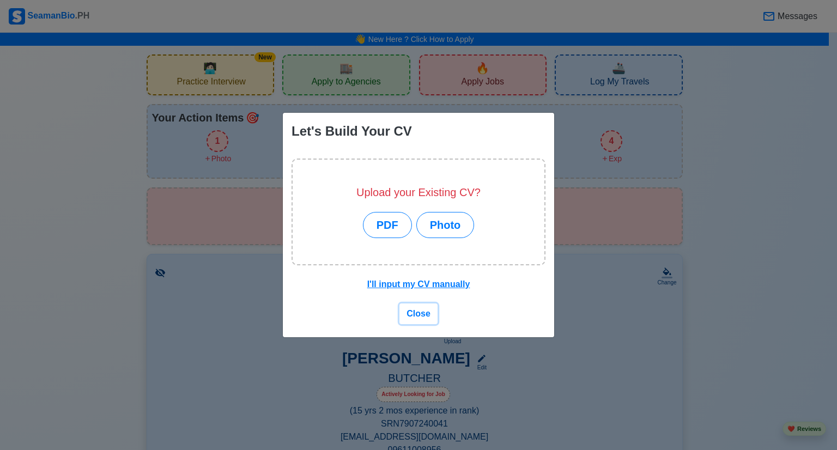
click at [416, 312] on span "Close" at bounding box center [419, 313] width 24 height 9
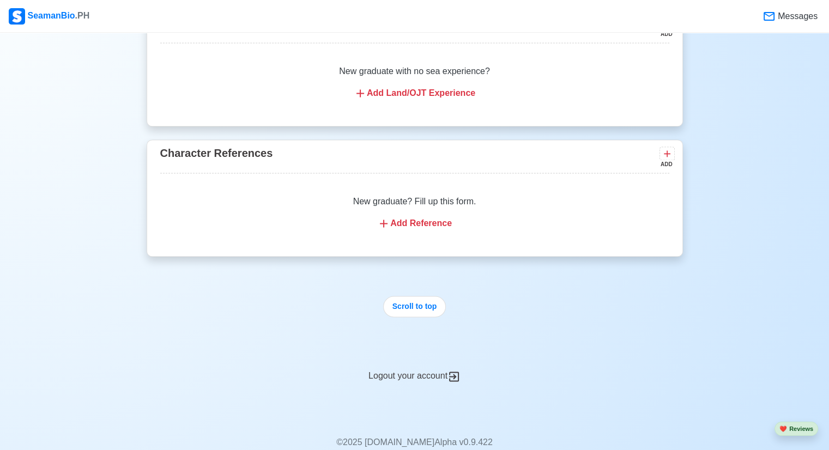
scroll to position [1759, 0]
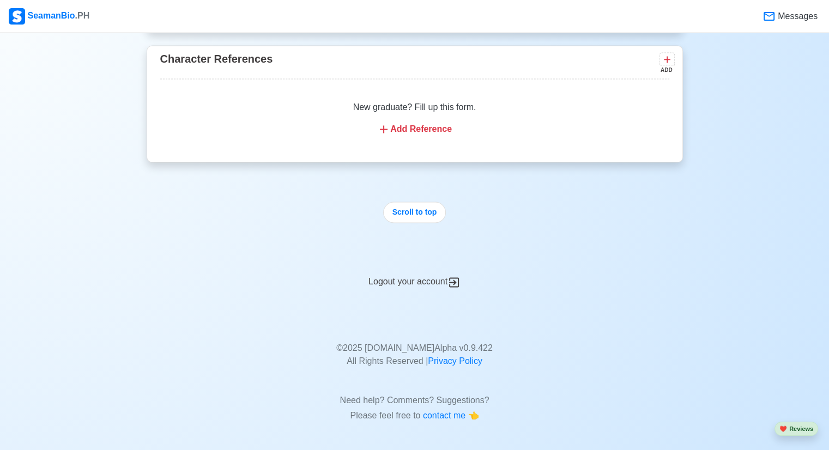
click at [430, 278] on div "Logout your account" at bounding box center [415, 275] width 536 height 27
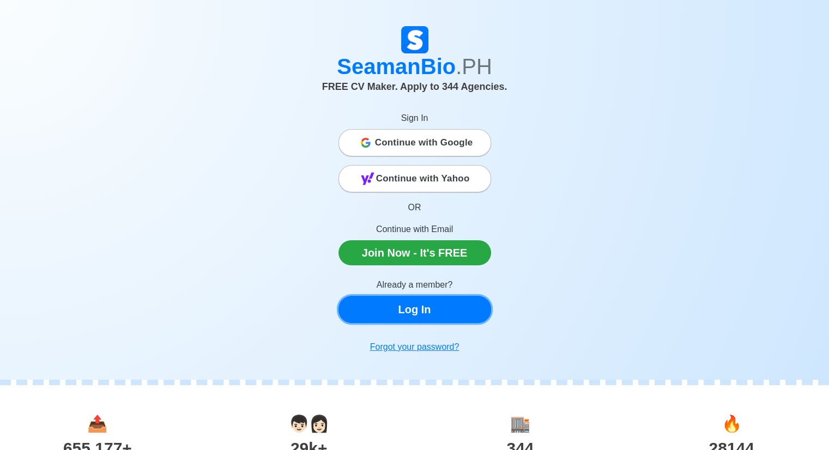
click at [406, 313] on link "Log In" at bounding box center [414, 309] width 153 height 27
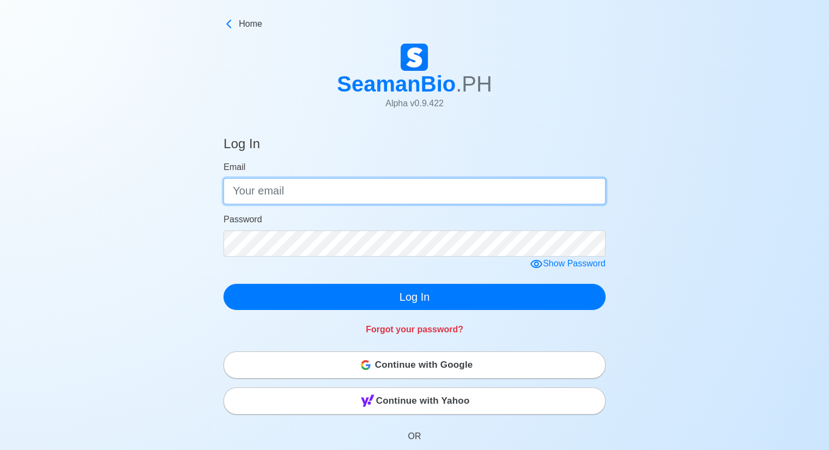
type input "[EMAIL_ADDRESS][DOMAIN_NAME]"
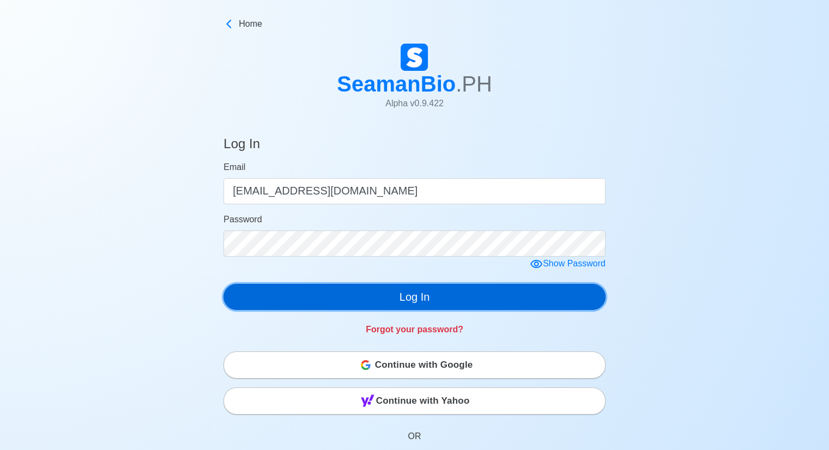
click at [423, 299] on button "Log In" at bounding box center [414, 297] width 382 height 26
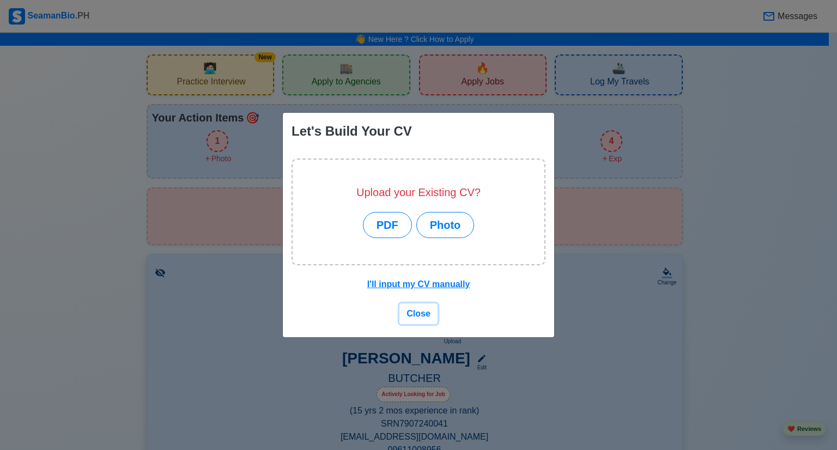
click at [417, 318] on span "Close" at bounding box center [419, 313] width 24 height 9
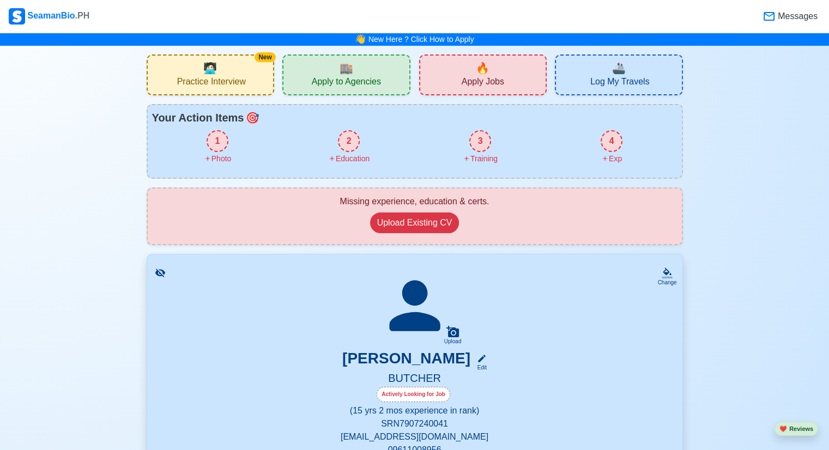
click at [466, 66] on div "🔥 Apply Jobs" at bounding box center [483, 74] width 128 height 41
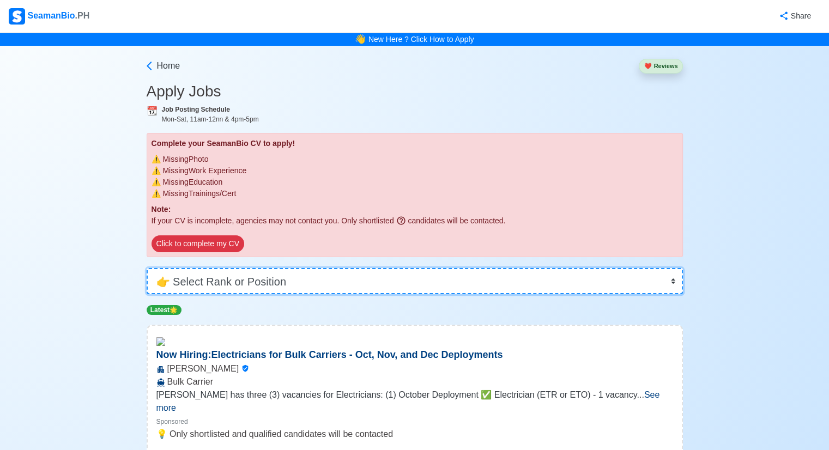
click at [674, 280] on select "👉 Select Rank or Position Master Chief Officer 2nd Officer 3rd Officer Junior O…" at bounding box center [415, 281] width 536 height 26
click at [148, 268] on select "👉 Select Rank or Position Master Chief Officer 2nd Officer 3rd Officer Junior O…" at bounding box center [415, 281] width 536 height 26
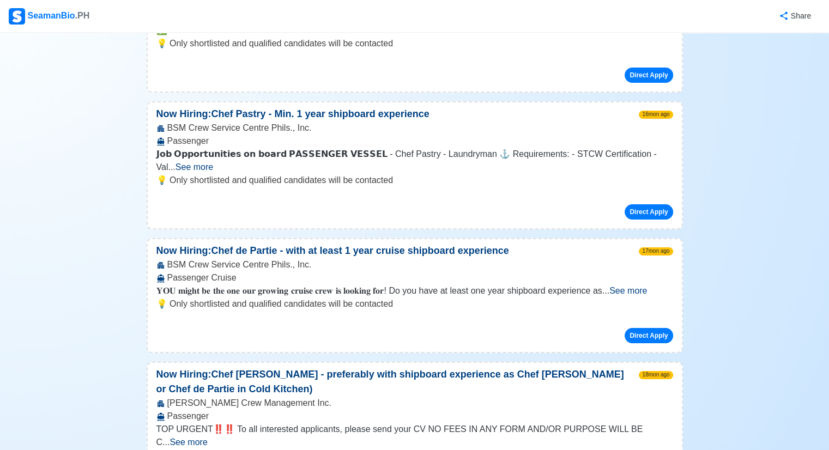
scroll to position [4813, 0]
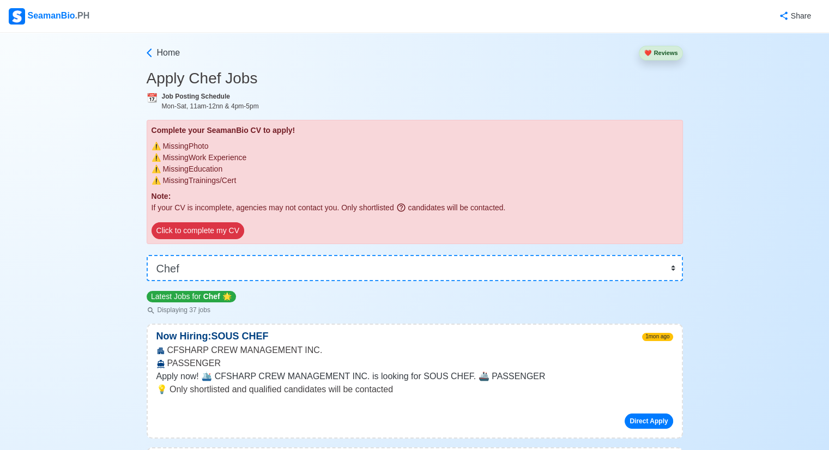
scroll to position [0, 0]
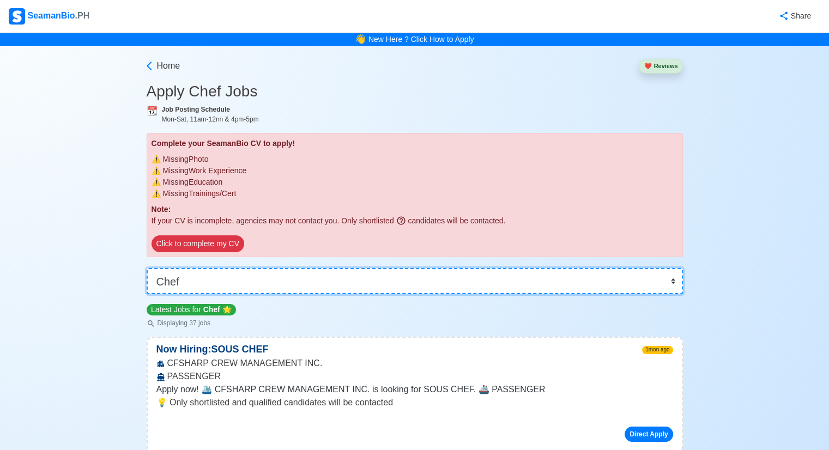
click at [672, 280] on select "👉 Select Rank or Position Master Chief Officer 2nd Officer 3rd Officer Junior O…" at bounding box center [415, 281] width 536 height 26
click at [148, 268] on select "👉 Select Rank or Position Master Chief Officer 2nd Officer 3rd Officer Junior O…" at bounding box center [415, 281] width 536 height 26
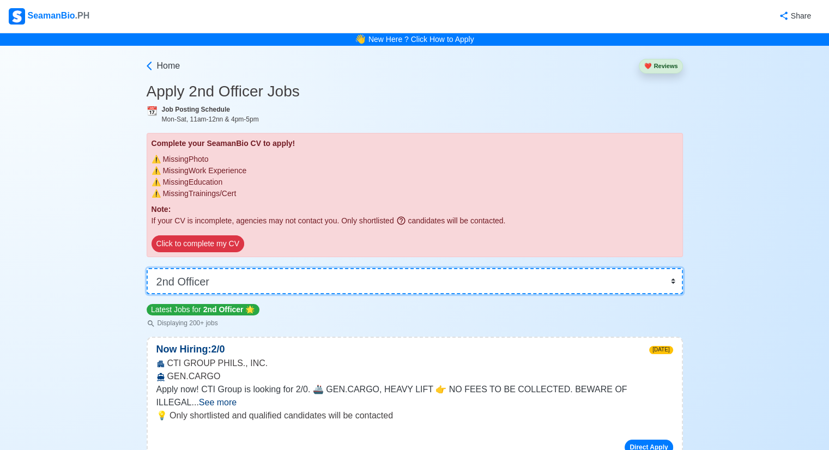
click at [674, 280] on select "👉 Select Rank or Position Master Chief Officer 2nd Officer 3rd Officer Junior O…" at bounding box center [415, 281] width 536 height 26
select select "Others"
click at [148, 268] on select "👉 Select Rank or Position Master Chief Officer 2nd Officer 3rd Officer Junior O…" at bounding box center [415, 281] width 536 height 26
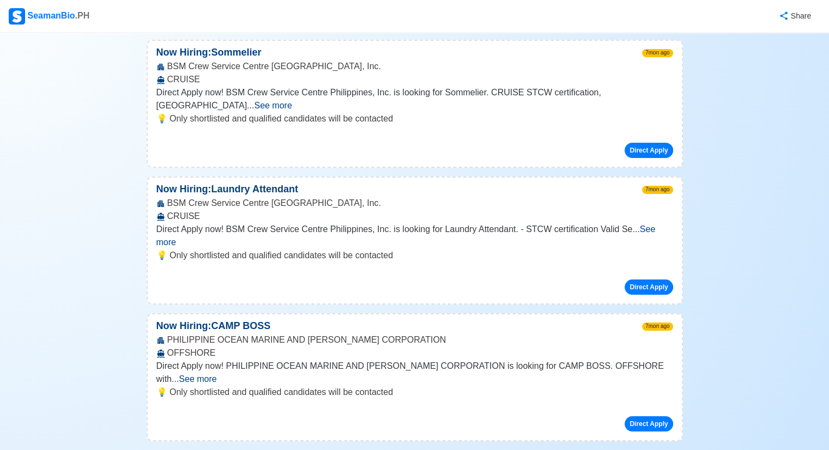
scroll to position [24845, 0]
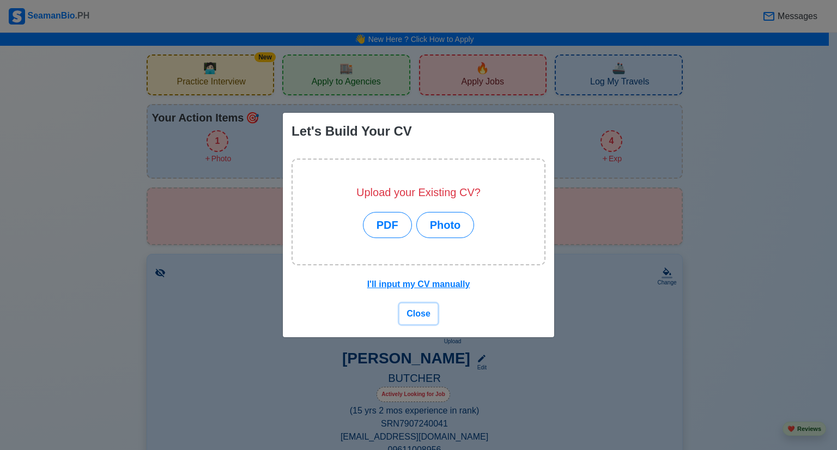
click at [417, 312] on span "Close" at bounding box center [419, 313] width 24 height 9
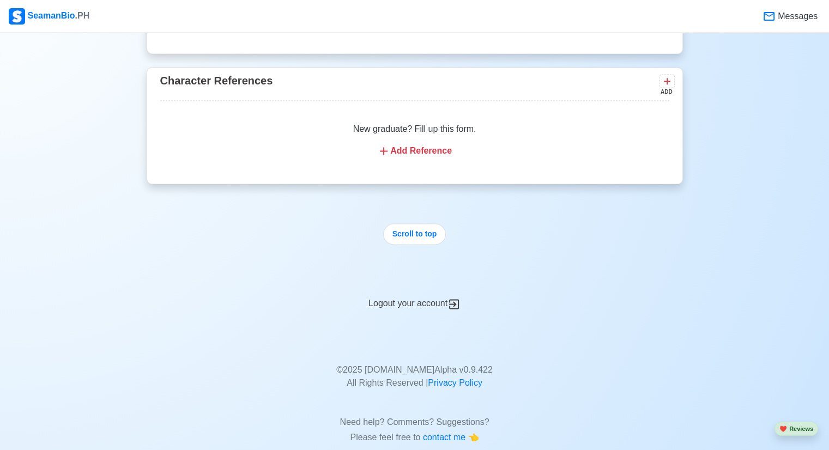
scroll to position [1759, 0]
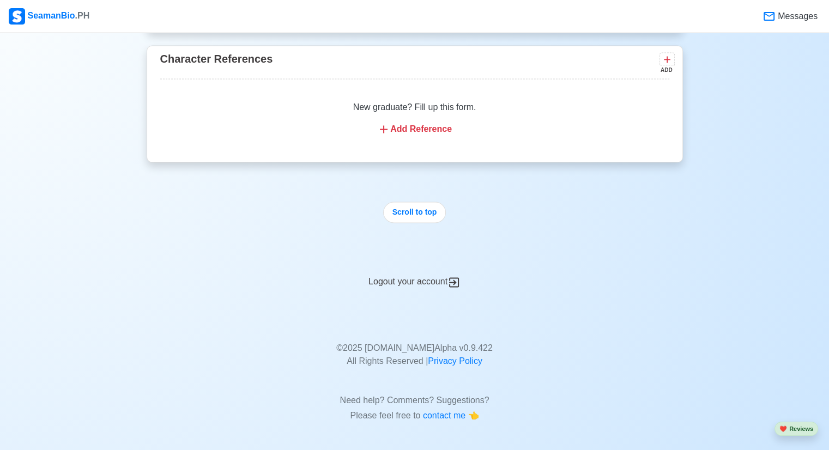
click at [454, 282] on icon at bounding box center [454, 282] width 10 height 10
